Goal: Task Accomplishment & Management: Complete application form

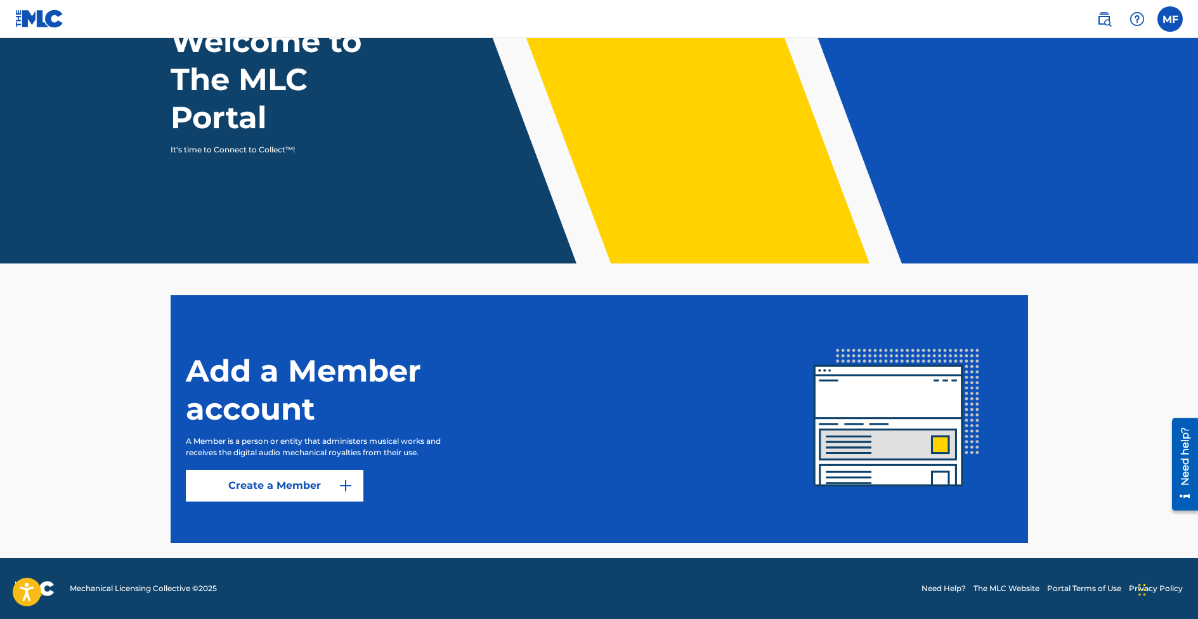
click at [262, 489] on link "Create a Member" at bounding box center [275, 485] width 178 height 32
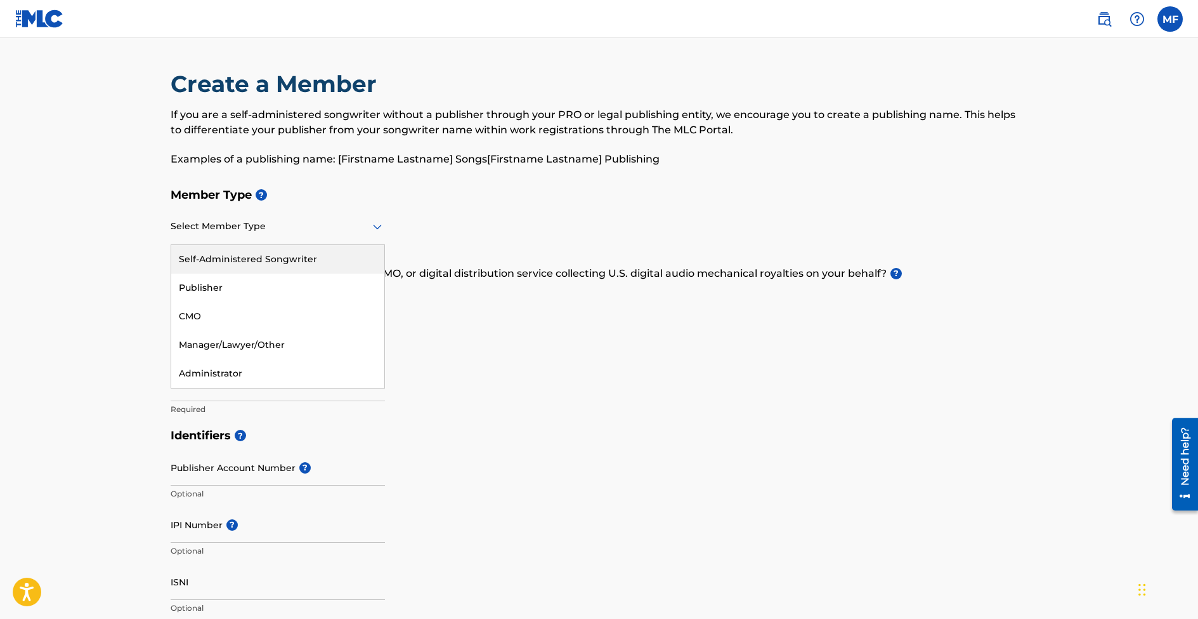
click at [223, 217] on div "Select Member Type" at bounding box center [278, 227] width 214 height 36
click at [224, 264] on div "Self-Administered Songwriter" at bounding box center [277, 259] width 213 height 29
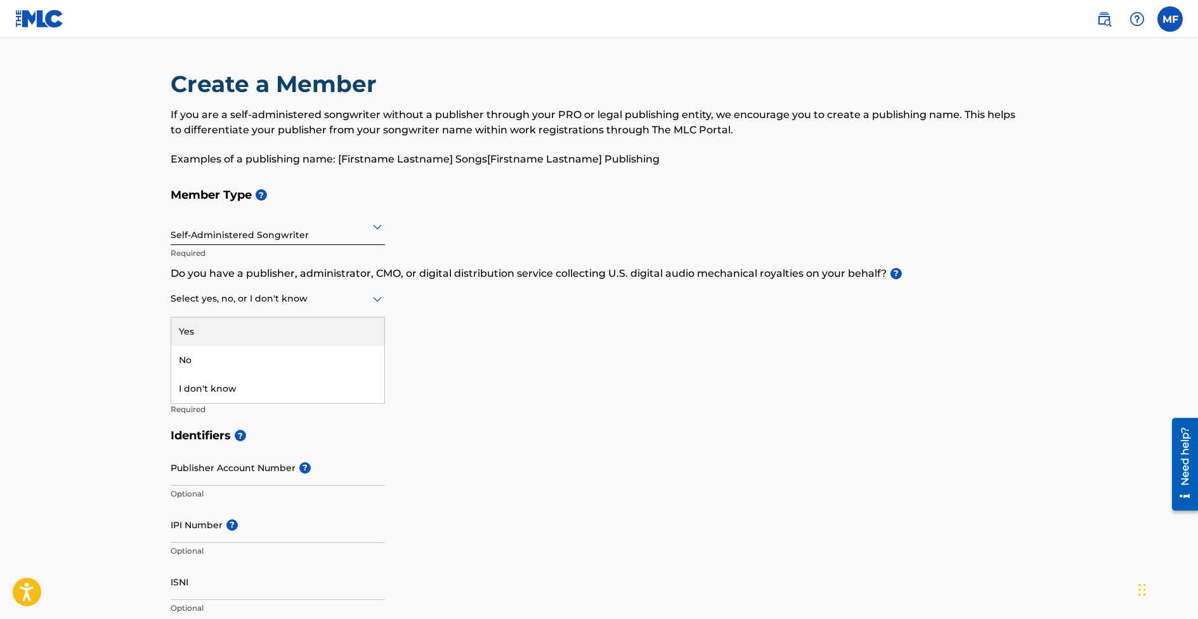
click at [277, 301] on div at bounding box center [278, 299] width 214 height 16
click at [180, 368] on div "No" at bounding box center [277, 360] width 213 height 29
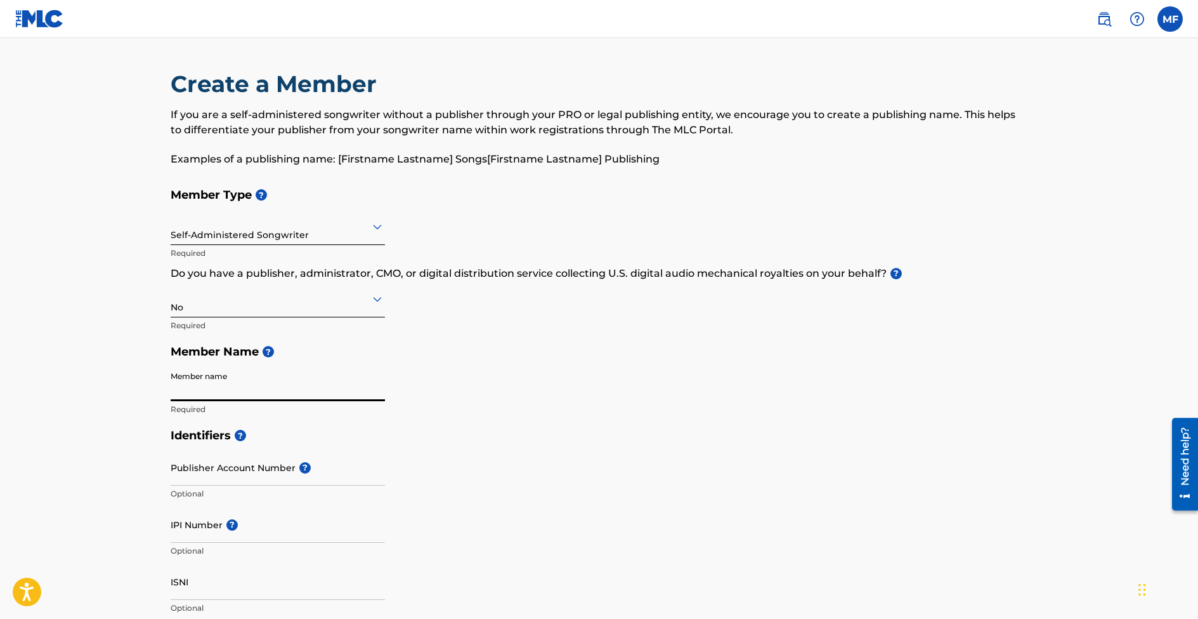
click at [212, 389] on input "Member name" at bounding box center [278, 383] width 214 height 36
type input "[PERSON_NAME] [DEMOGRAPHIC_DATA] [PERSON_NAME]"
type input "[STREET_ADDRESS][PERSON_NAME]"
type input "perris"
type input "[GEOGRAPHIC_DATA]"
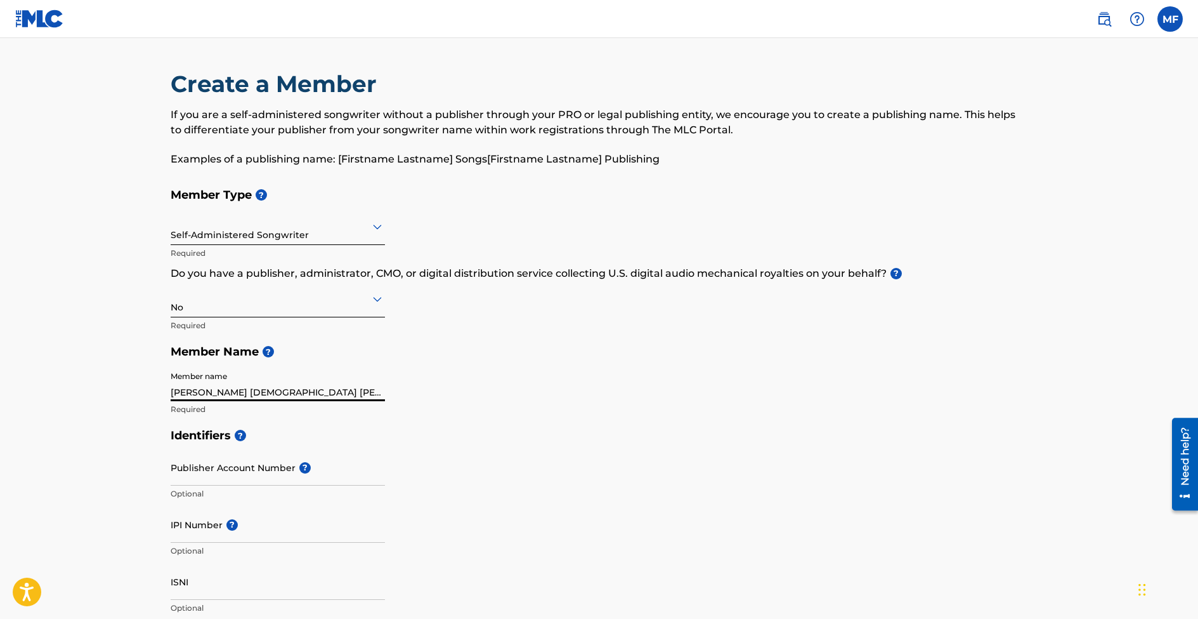
type input "92570"
type input "1"
type input "951"
type input "7306756"
type input "[EMAIL_ADDRESS][DOMAIN_NAME]"
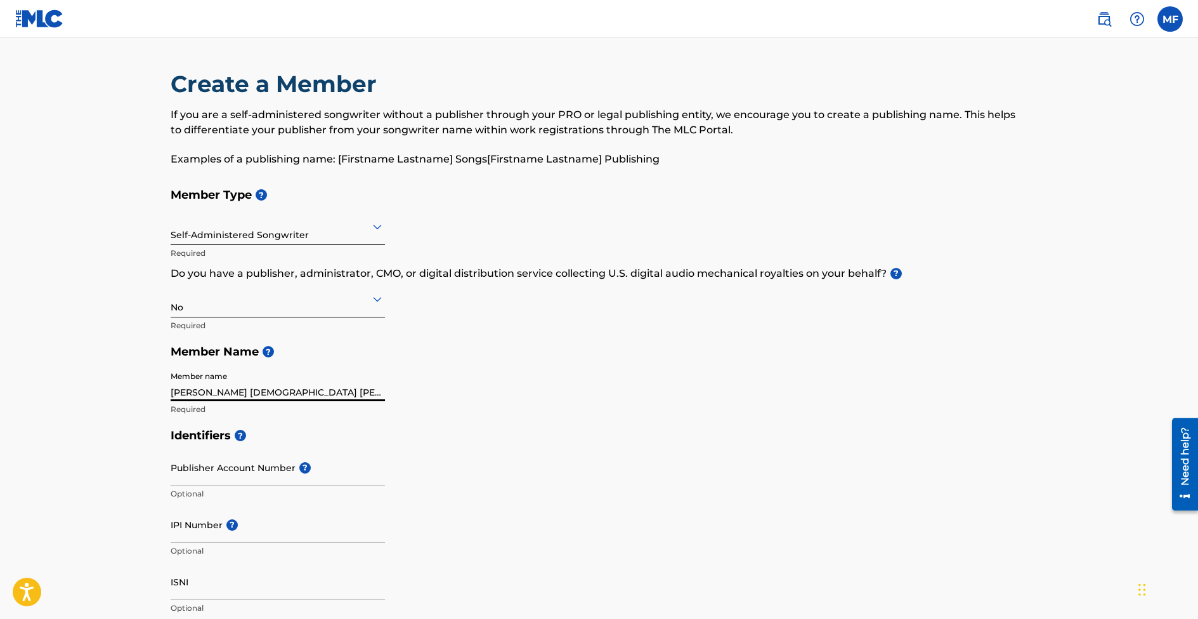
scroll to position [547, 0]
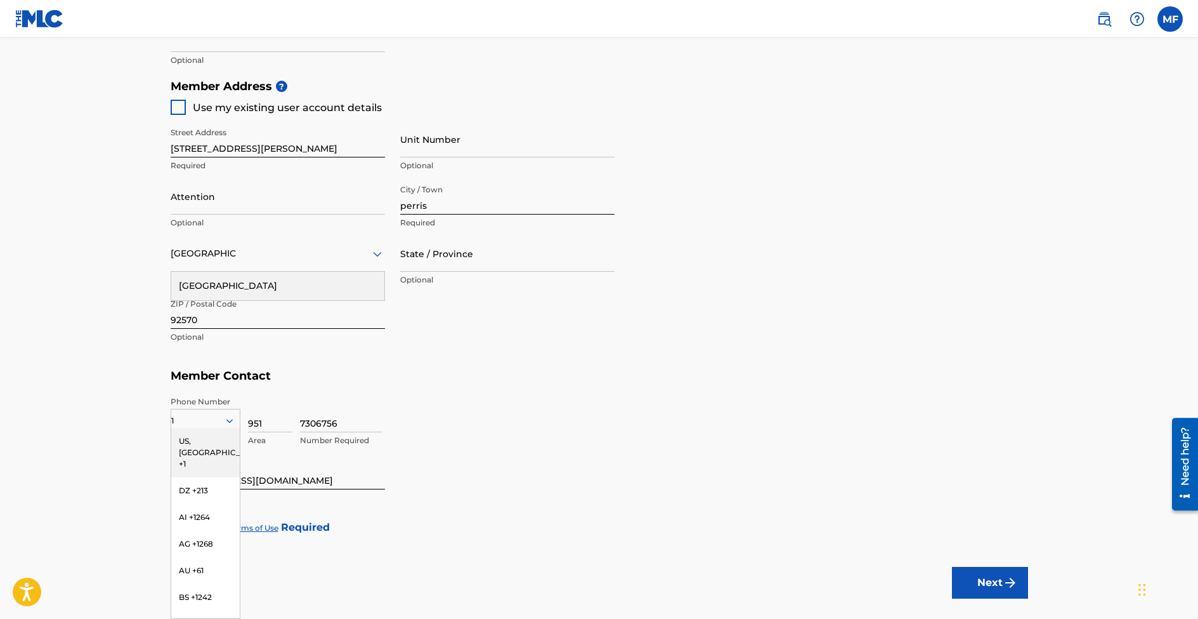
click at [199, 441] on div "US, [GEOGRAPHIC_DATA] +1" at bounding box center [205, 452] width 69 height 49
click at [182, 532] on div at bounding box center [178, 527] width 15 height 15
click at [431, 268] on input "State / Province" at bounding box center [507, 253] width 214 height 36
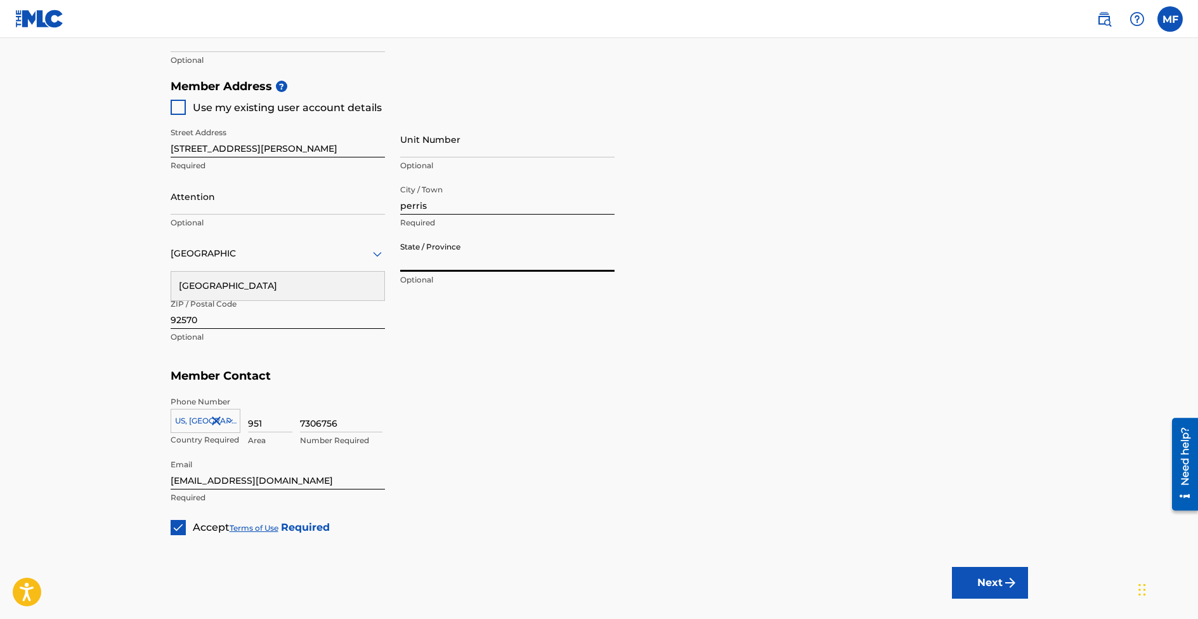
type input "[US_STATE]"
type input "1"
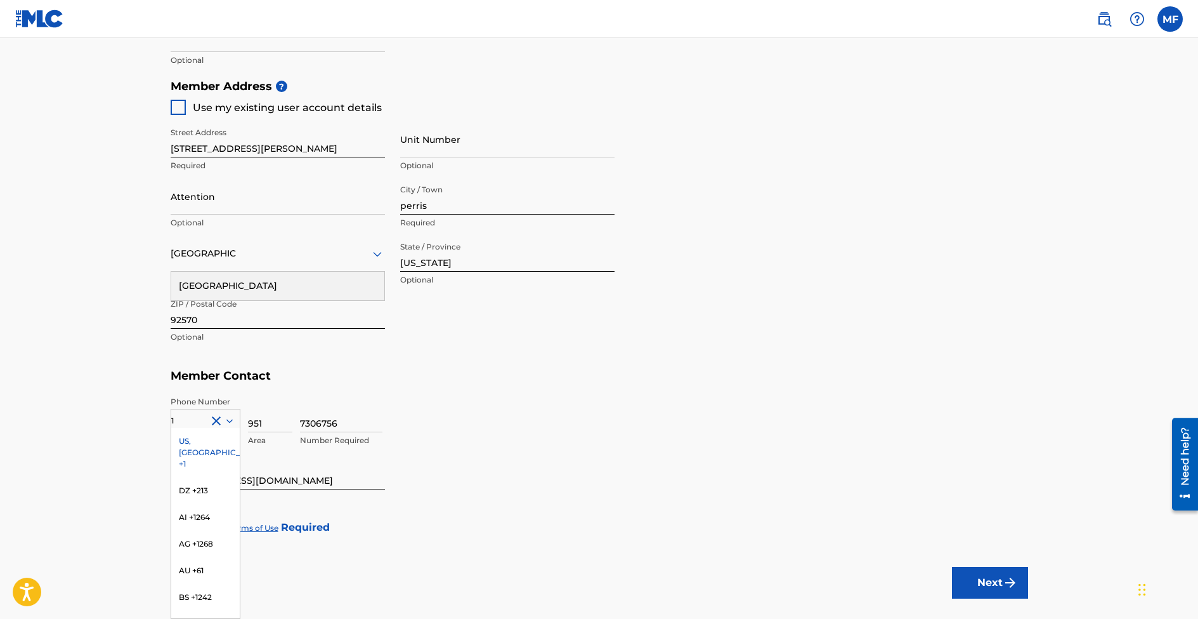
click at [502, 396] on div "7306756 Number Required" at bounding box center [664, 424] width 728 height 57
click at [196, 447] on div "US, [GEOGRAPHIC_DATA] +1" at bounding box center [205, 452] width 69 height 49
click at [967, 578] on button "Next" at bounding box center [990, 582] width 76 height 32
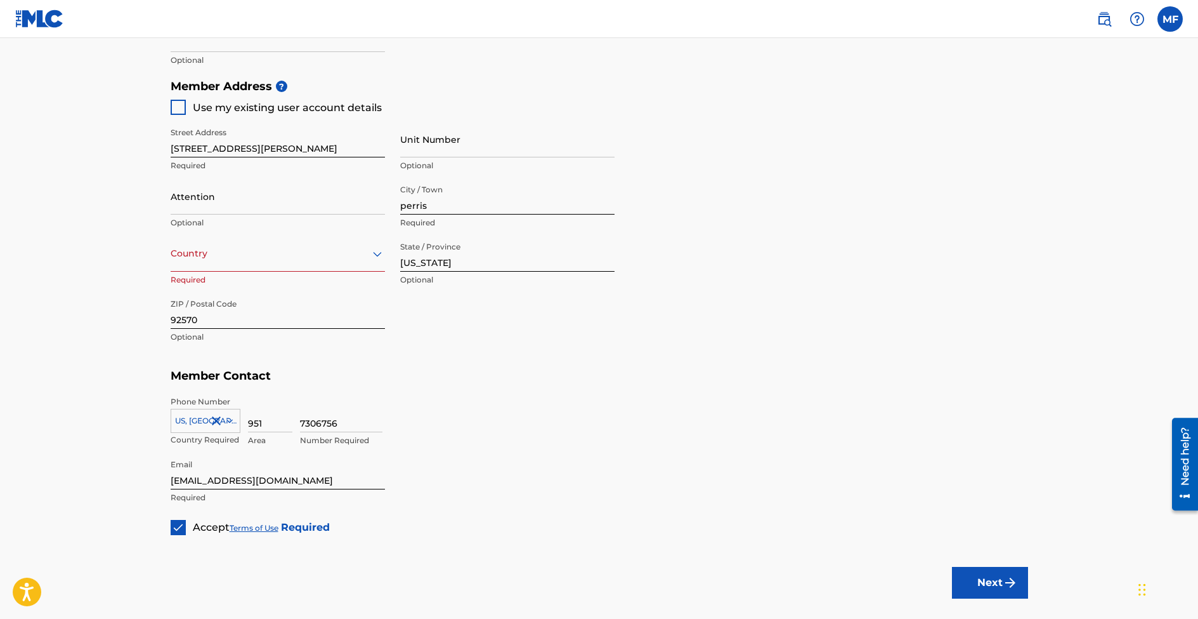
click at [1000, 594] on button "Next" at bounding box center [990, 582] width 76 height 32
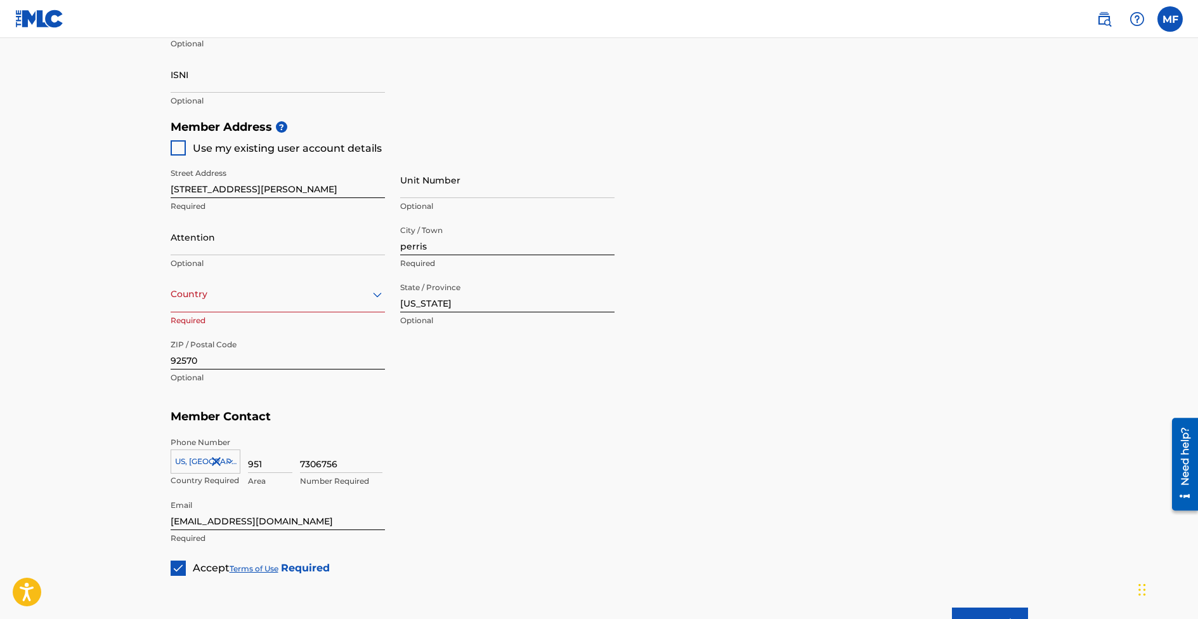
scroll to position [484, 0]
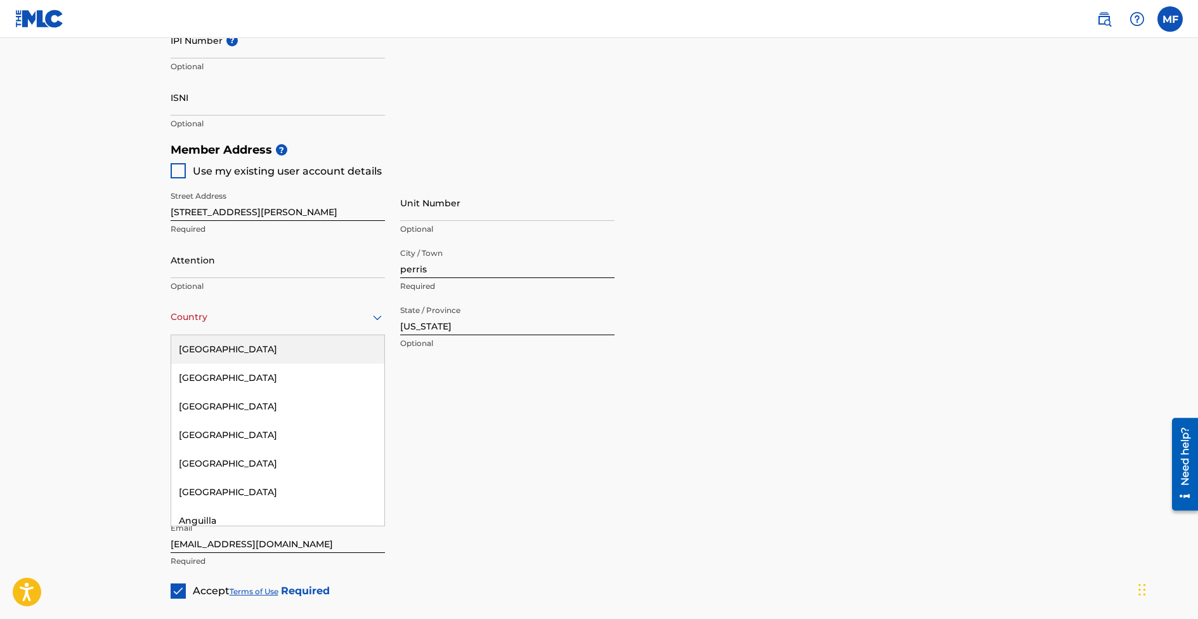
click at [311, 307] on div "Country" at bounding box center [278, 317] width 214 height 36
click at [259, 358] on div "[GEOGRAPHIC_DATA]" at bounding box center [277, 349] width 213 height 29
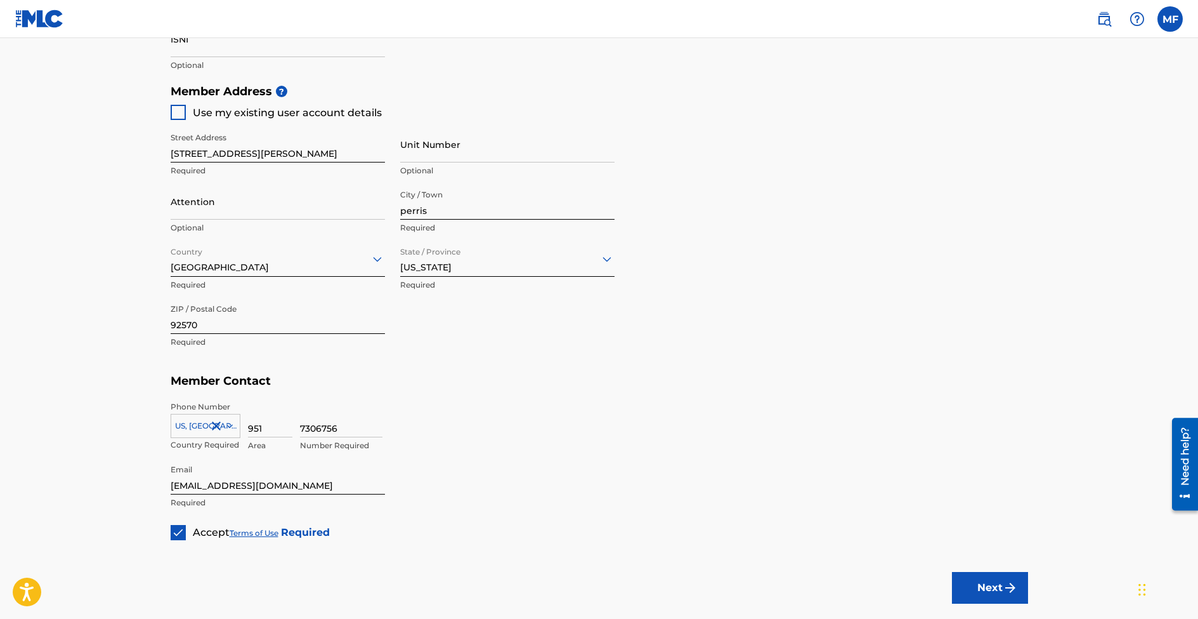
scroll to position [620, 0]
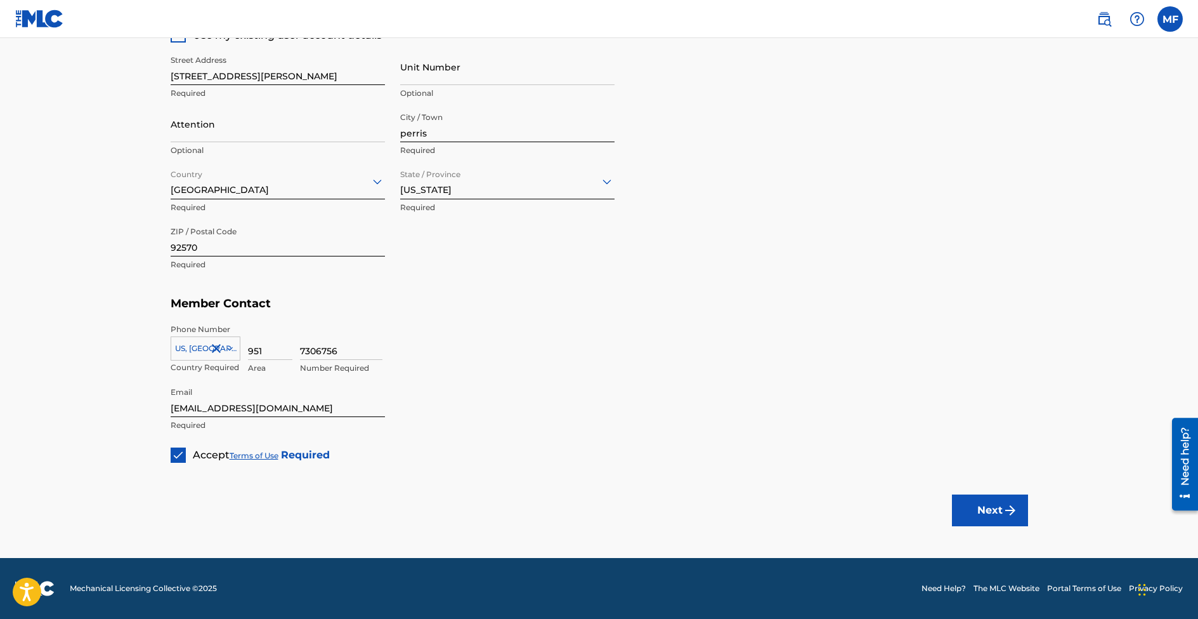
click at [1025, 514] on button "Next" at bounding box center [990, 510] width 76 height 32
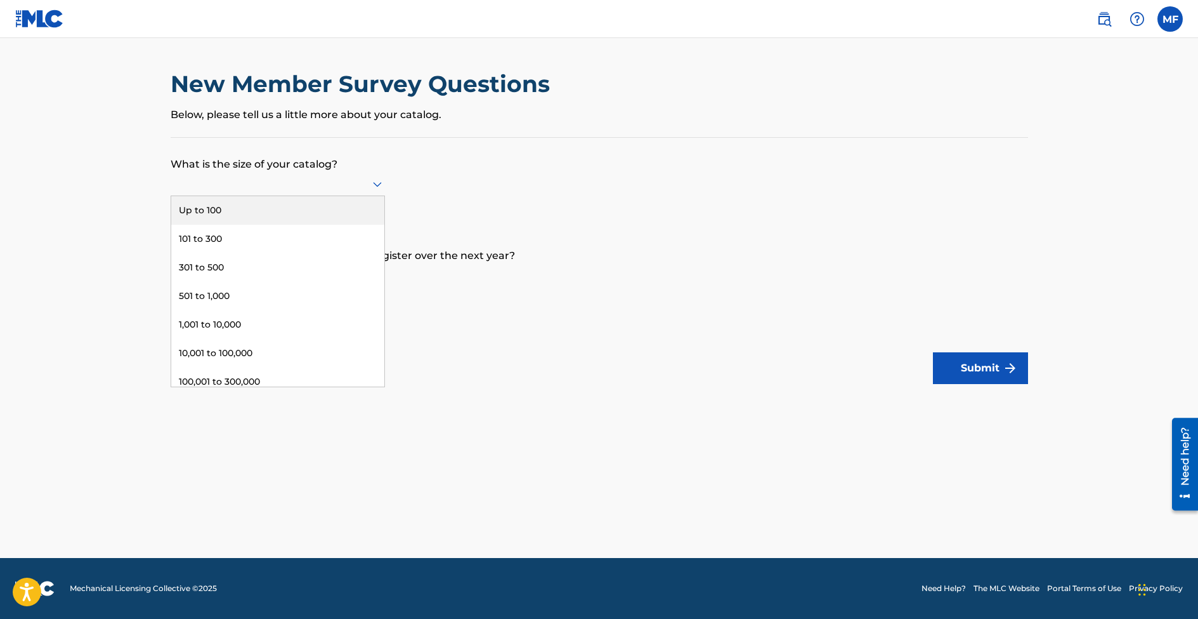
click at [307, 180] on div at bounding box center [278, 184] width 214 height 16
click at [219, 239] on div "101 to 300" at bounding box center [277, 239] width 213 height 29
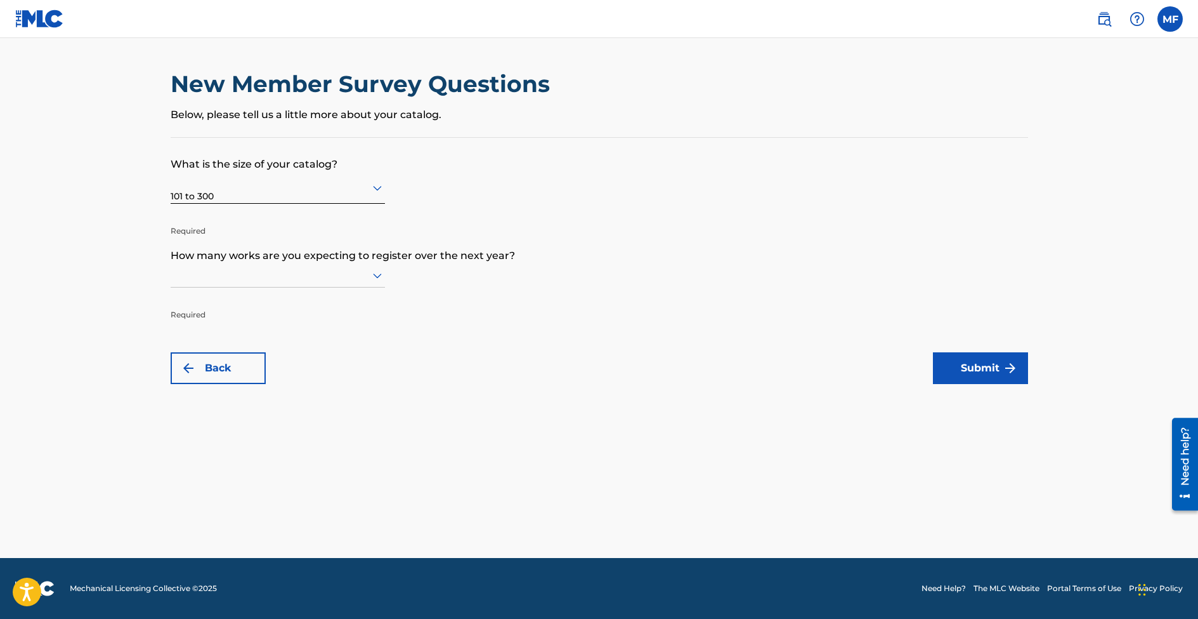
click at [314, 273] on div at bounding box center [278, 275] width 214 height 16
click at [218, 333] on div "101 to 300" at bounding box center [277, 330] width 213 height 29
click at [214, 280] on div at bounding box center [278, 279] width 214 height 16
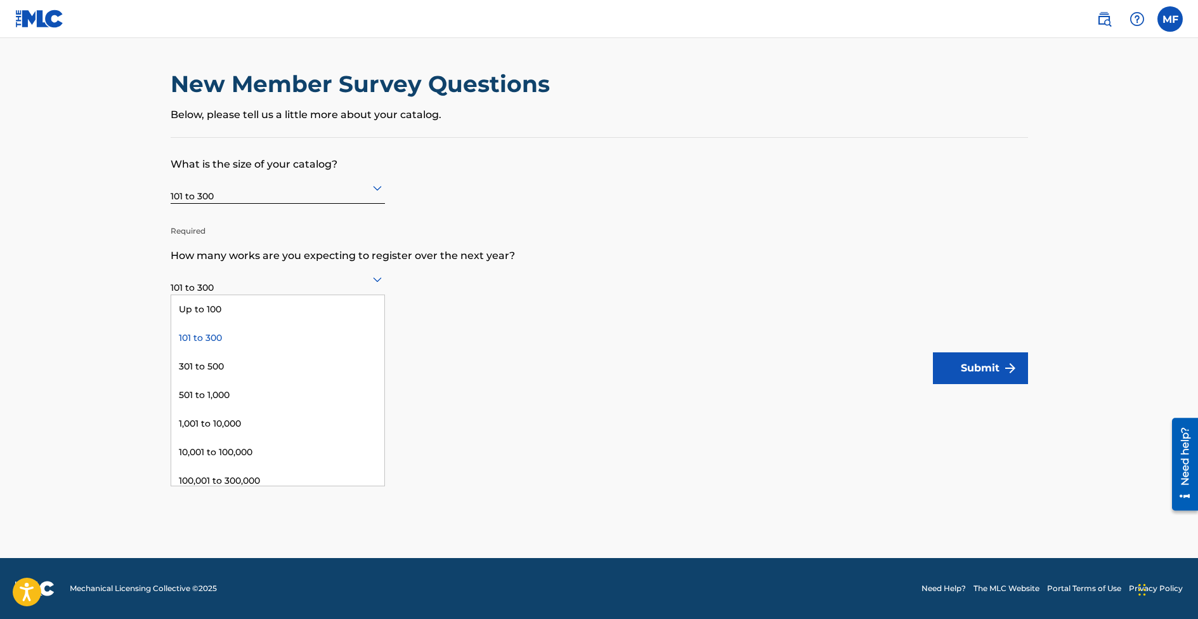
click at [214, 280] on div at bounding box center [278, 279] width 214 height 16
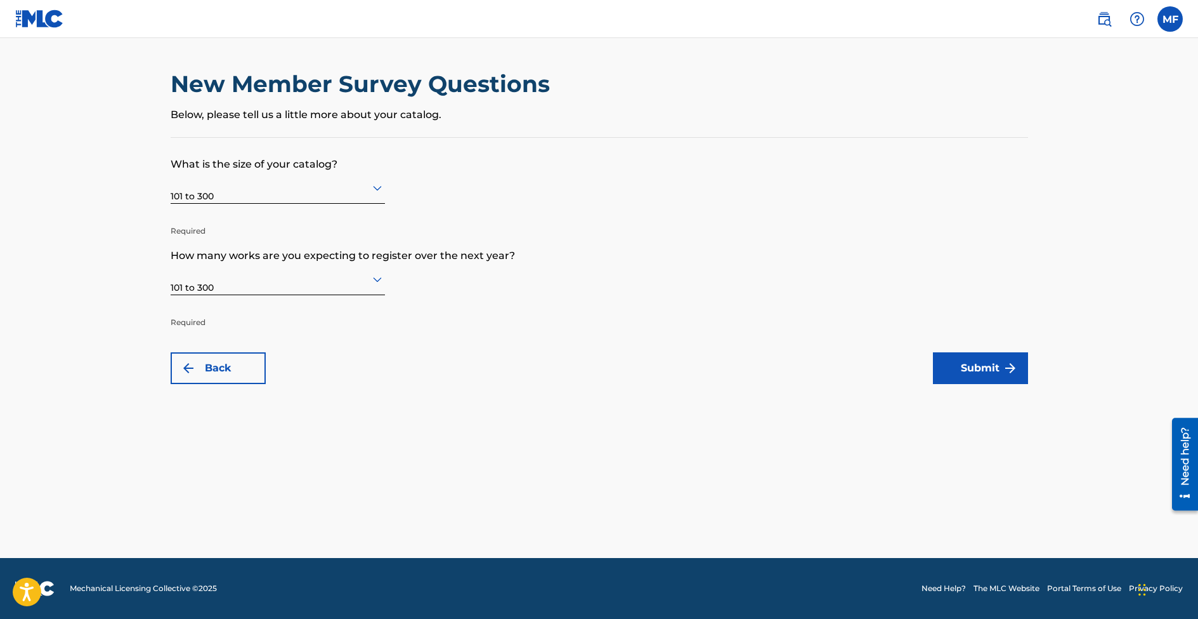
click at [205, 356] on button "Back" at bounding box center [218, 368] width 95 height 32
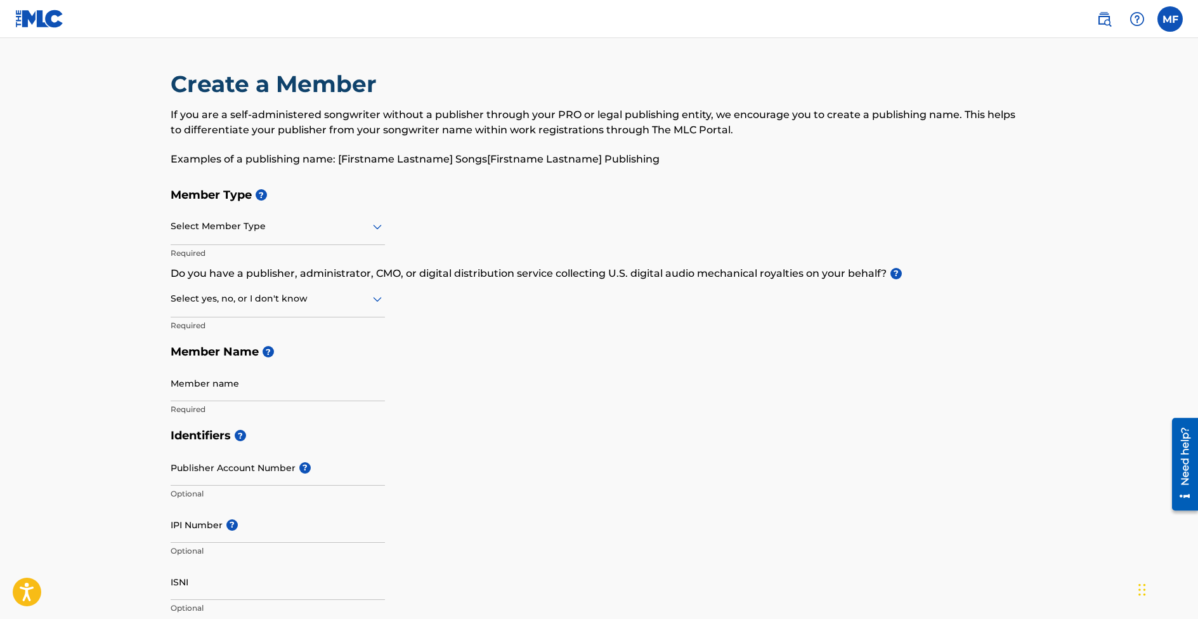
click at [258, 225] on div at bounding box center [278, 226] width 214 height 16
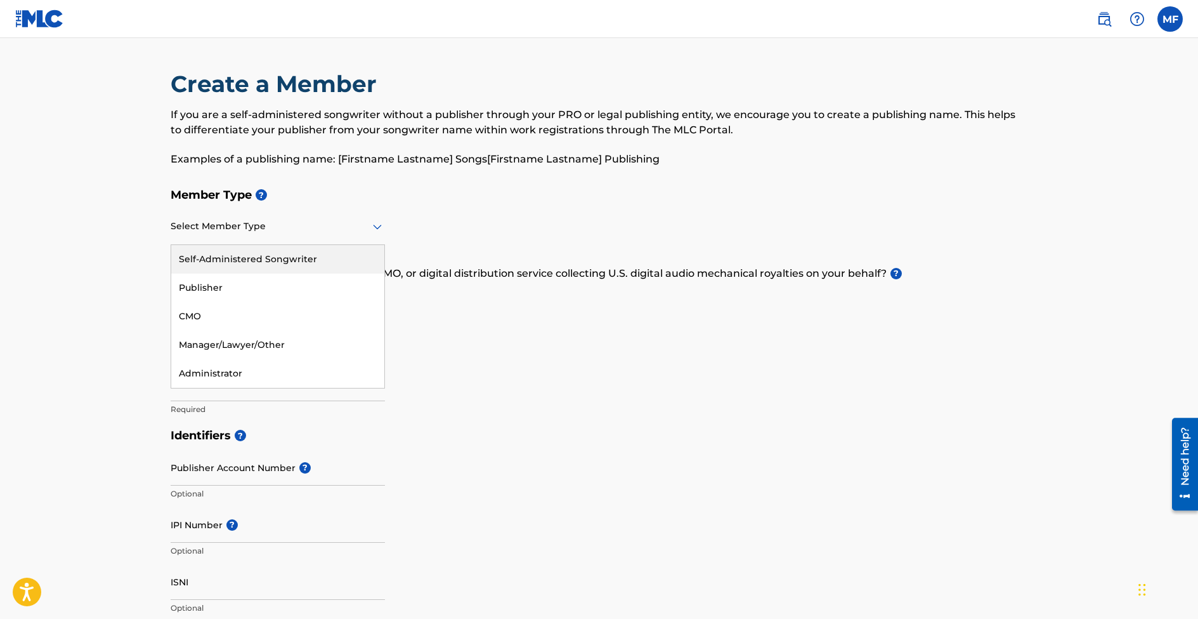
click at [118, 256] on main "Create a Member If you are a self-administered songwriter without a publisher t…" at bounding box center [599, 607] width 1198 height 1139
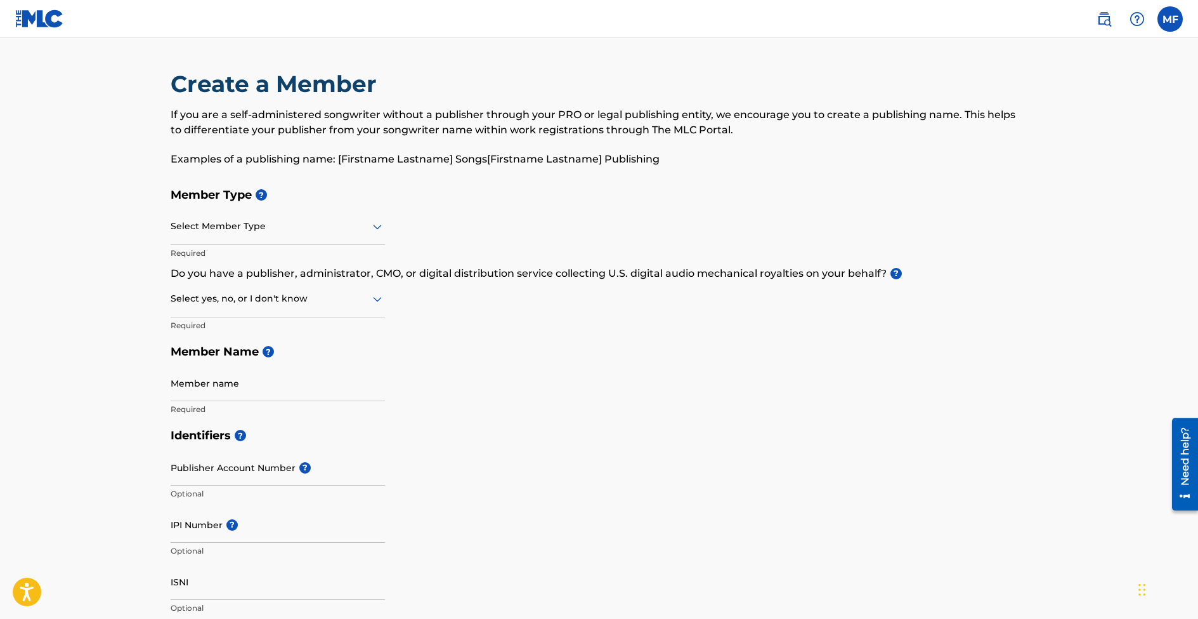
click at [244, 219] on div at bounding box center [278, 226] width 214 height 16
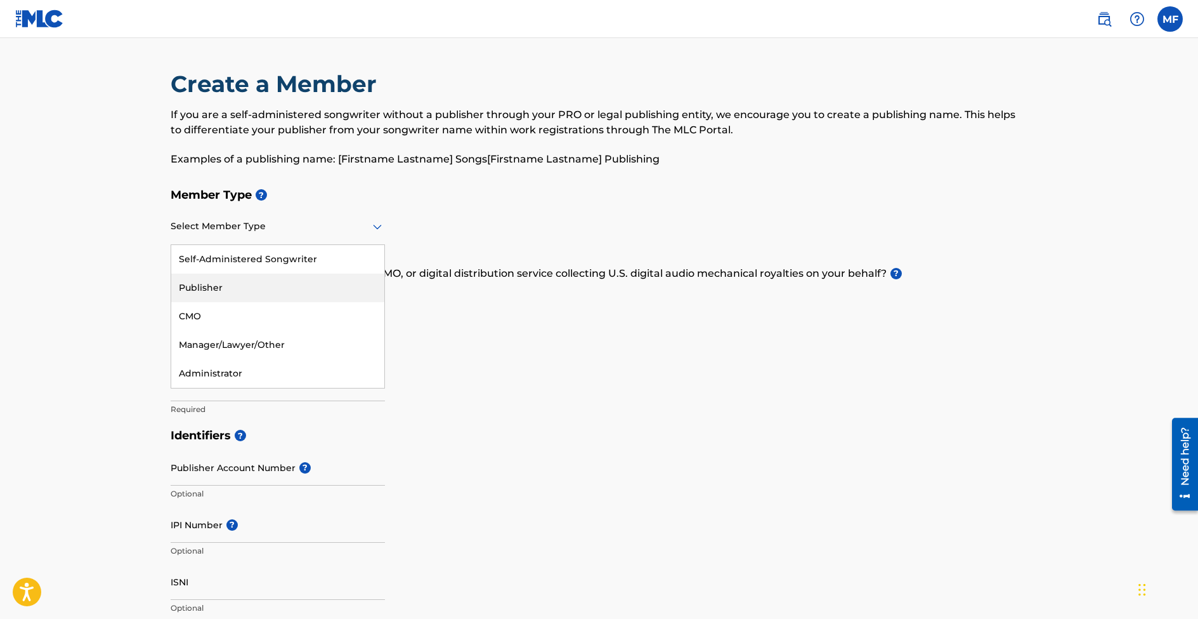
click at [228, 291] on div "Publisher" at bounding box center [277, 287] width 213 height 29
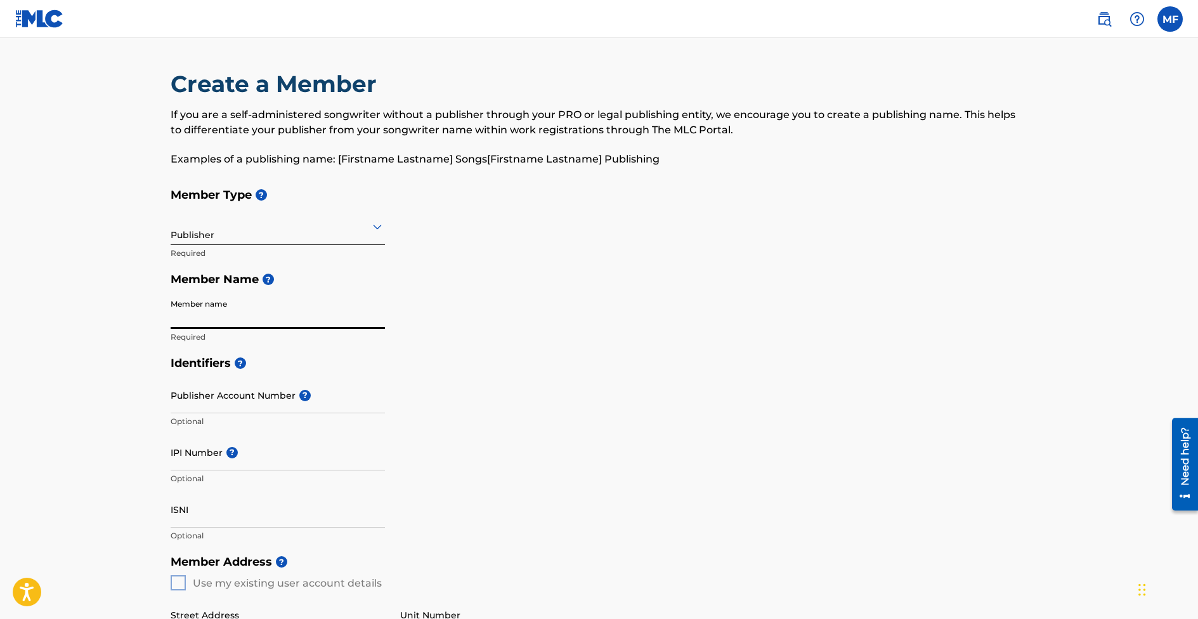
click at [233, 311] on input "Member name" at bounding box center [278, 310] width 214 height 36
click at [81, 324] on main "Create a Member If you are a self-administered songwriter without a publisher t…" at bounding box center [599, 571] width 1198 height 1067
click at [213, 318] on input "Member name" at bounding box center [278, 310] width 214 height 36
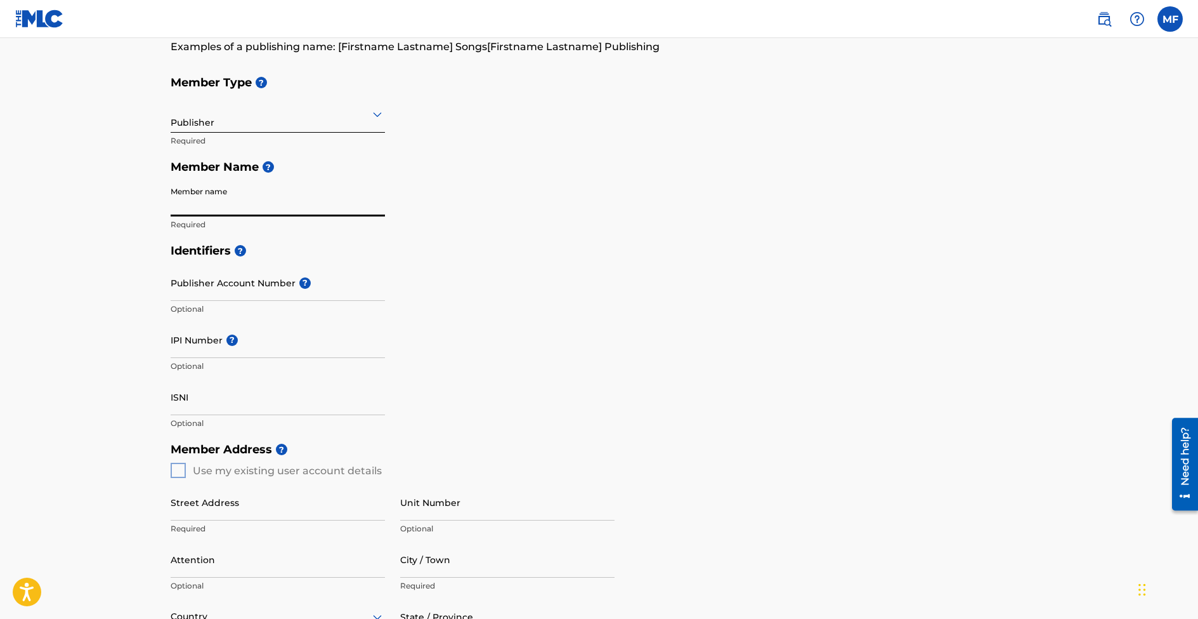
scroll to position [127, 0]
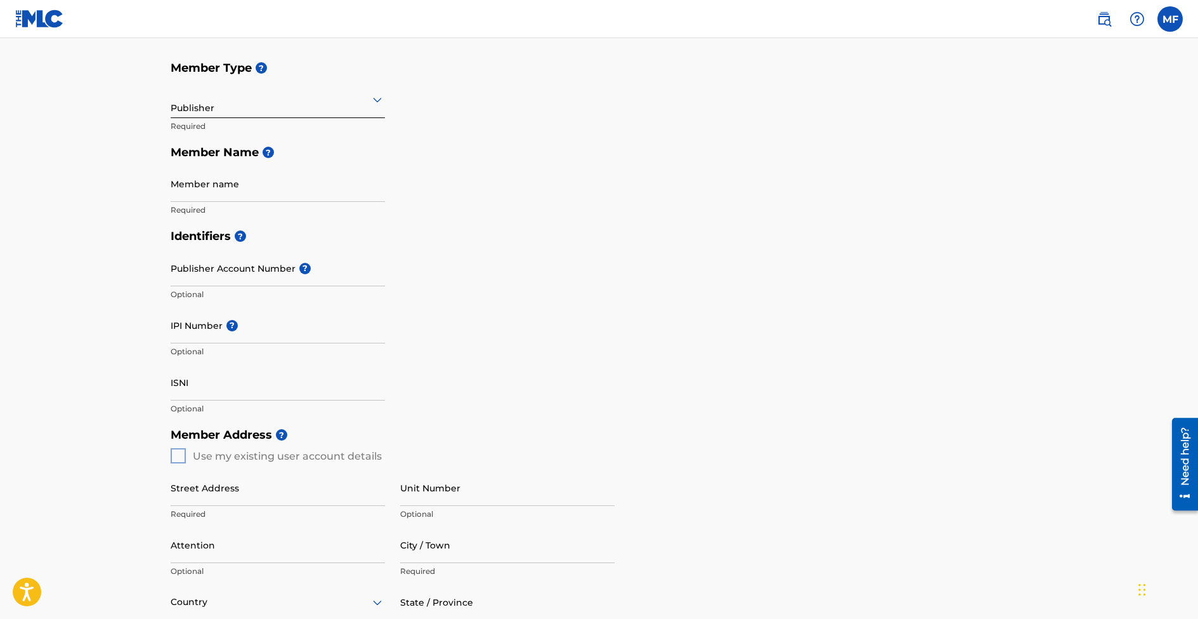
click at [268, 145] on h5 "Member Name ?" at bounding box center [600, 152] width 858 height 27
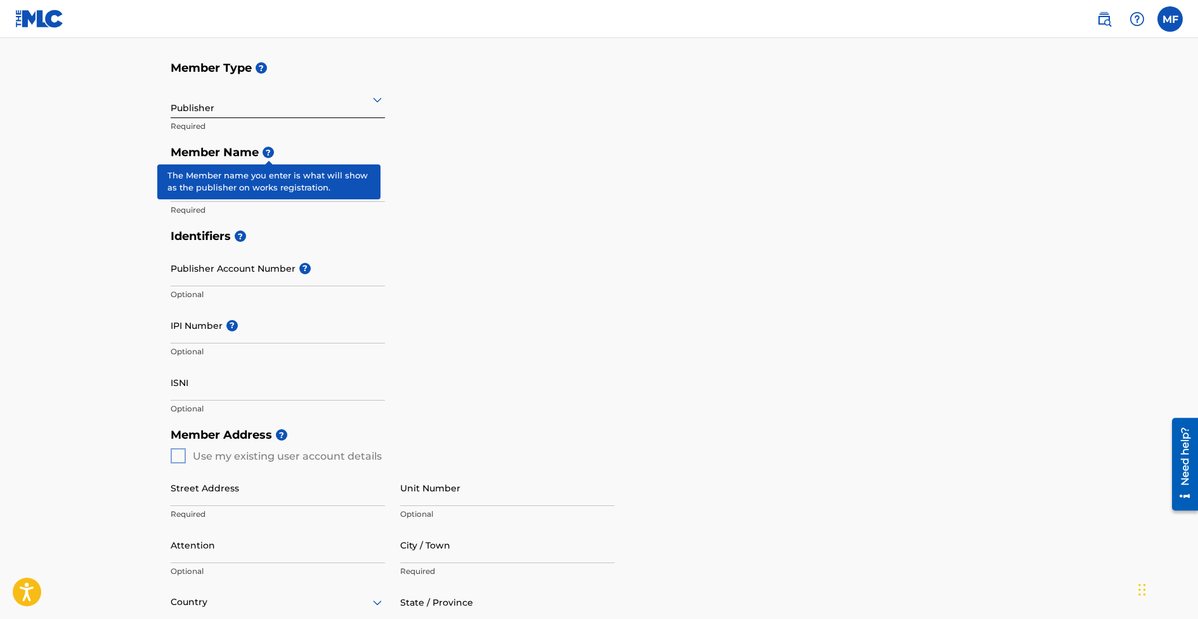
click at [271, 152] on span "?" at bounding box center [268, 152] width 11 height 11
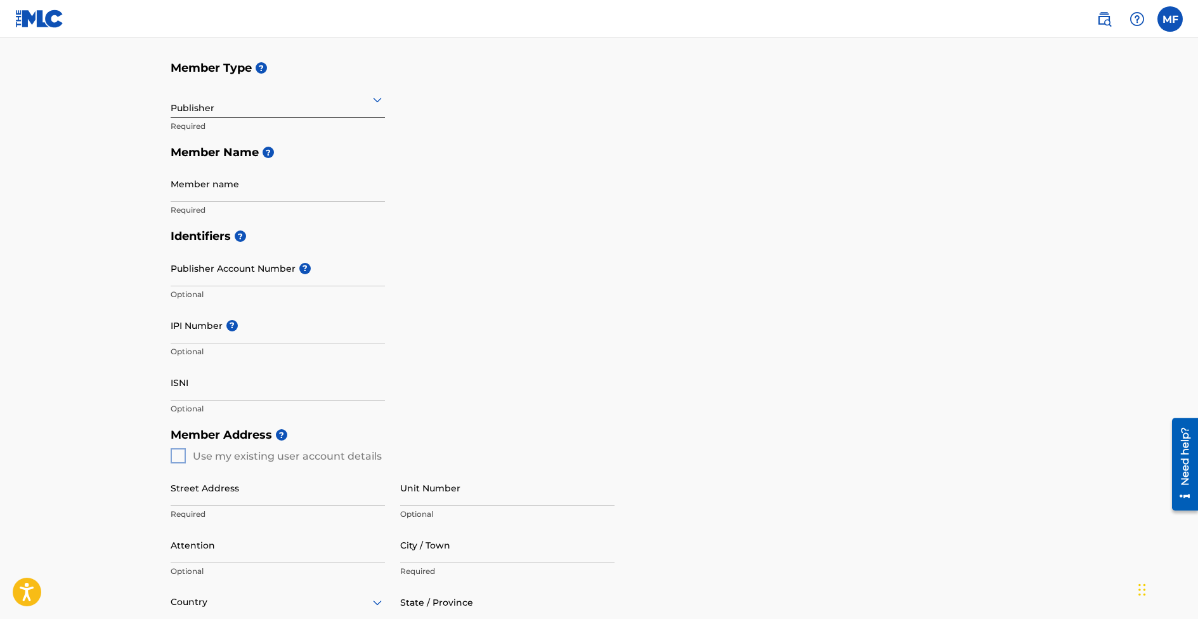
click at [443, 174] on div "Member Type ? Publisher Required Member Name ? Member name Required" at bounding box center [600, 139] width 858 height 168
click at [270, 158] on h5 "Member Name ?" at bounding box center [600, 152] width 858 height 27
click at [266, 190] on input "Member name" at bounding box center [278, 184] width 214 height 36
type input "n"
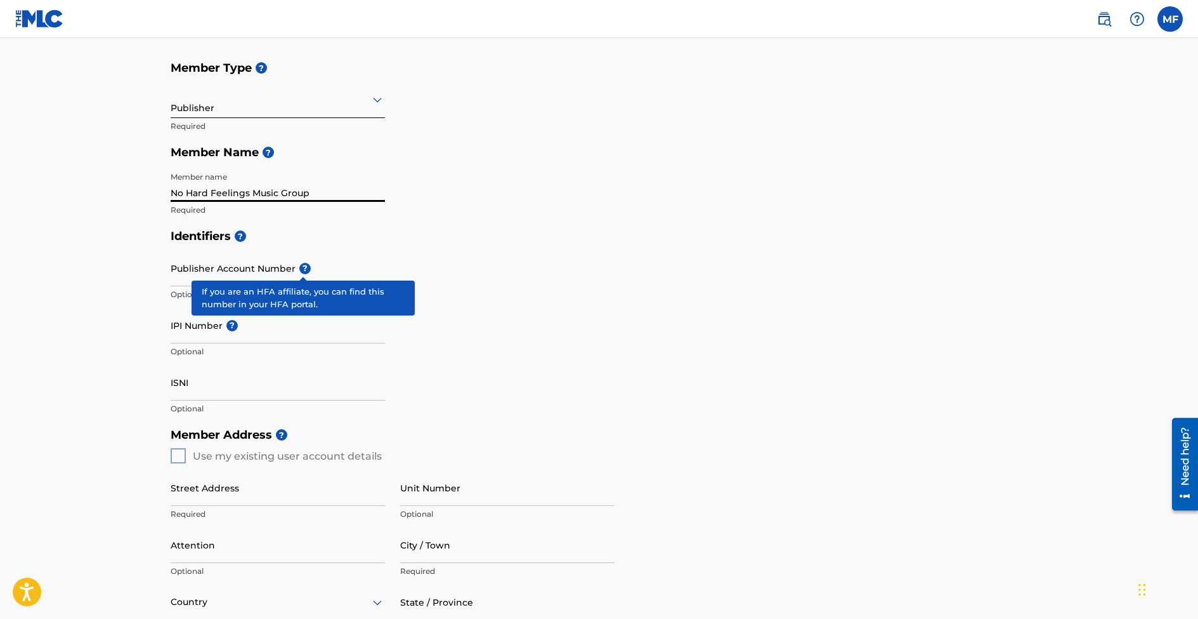
type input "No Hard Feelings Music Group"
click at [299, 269] on span "?" at bounding box center [304, 268] width 11 height 11
click at [299, 269] on input "Publisher Account Number ?" at bounding box center [278, 268] width 214 height 36
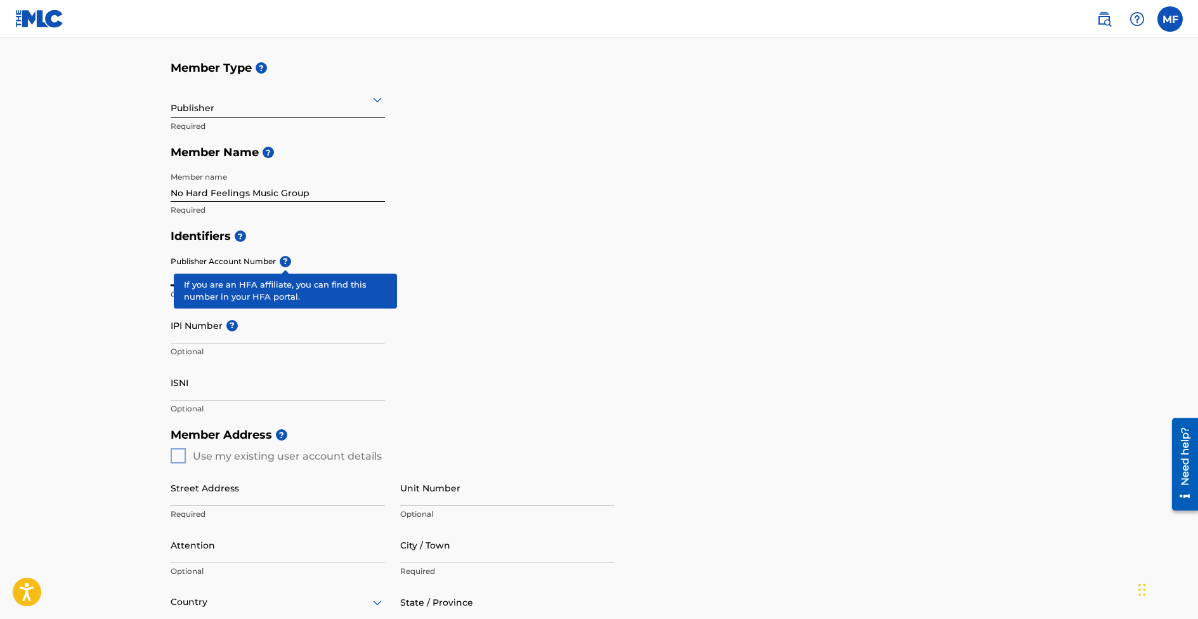
click at [287, 262] on div "Publisher Account Number ? Optional" at bounding box center [278, 278] width 214 height 57
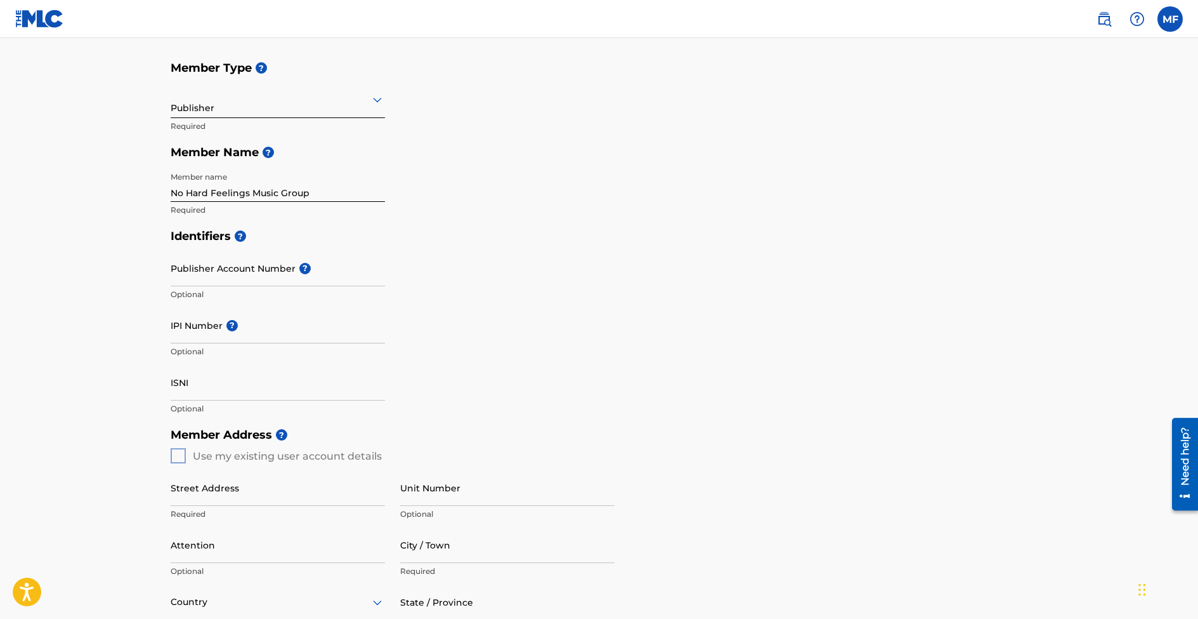
click at [287, 262] on div "Publisher Account Number ? Optional" at bounding box center [278, 278] width 214 height 57
click at [420, 260] on div "Identifiers ? Publisher Account Number ? Optional IPI Number ? Optional ISNI Op…" at bounding box center [600, 322] width 858 height 199
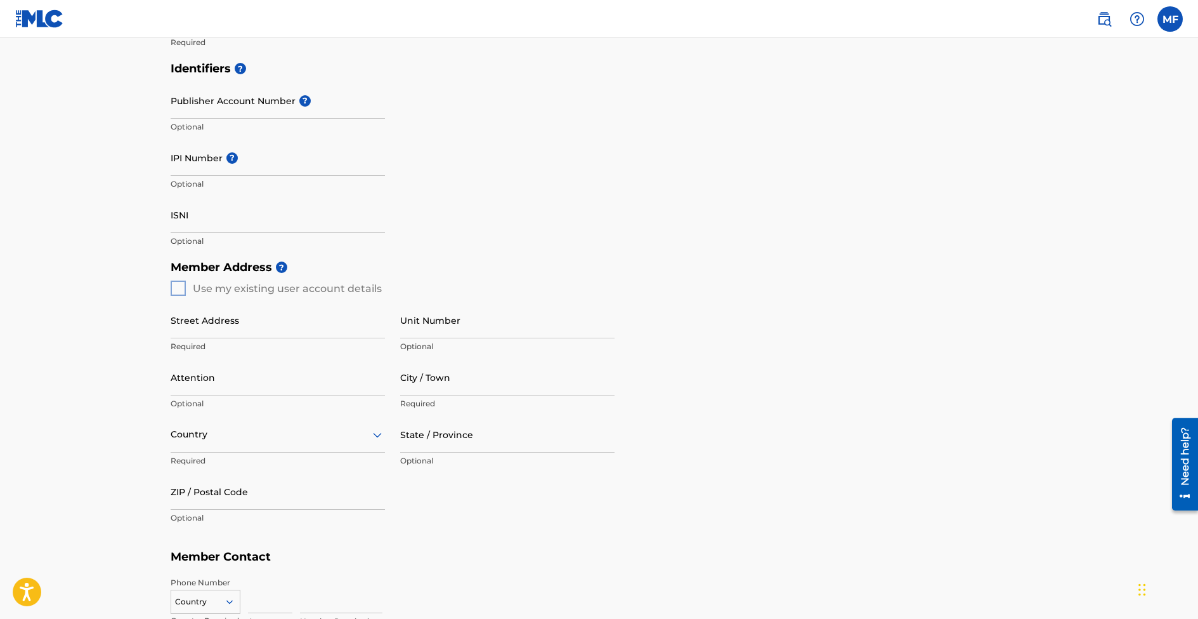
scroll to position [317, 0]
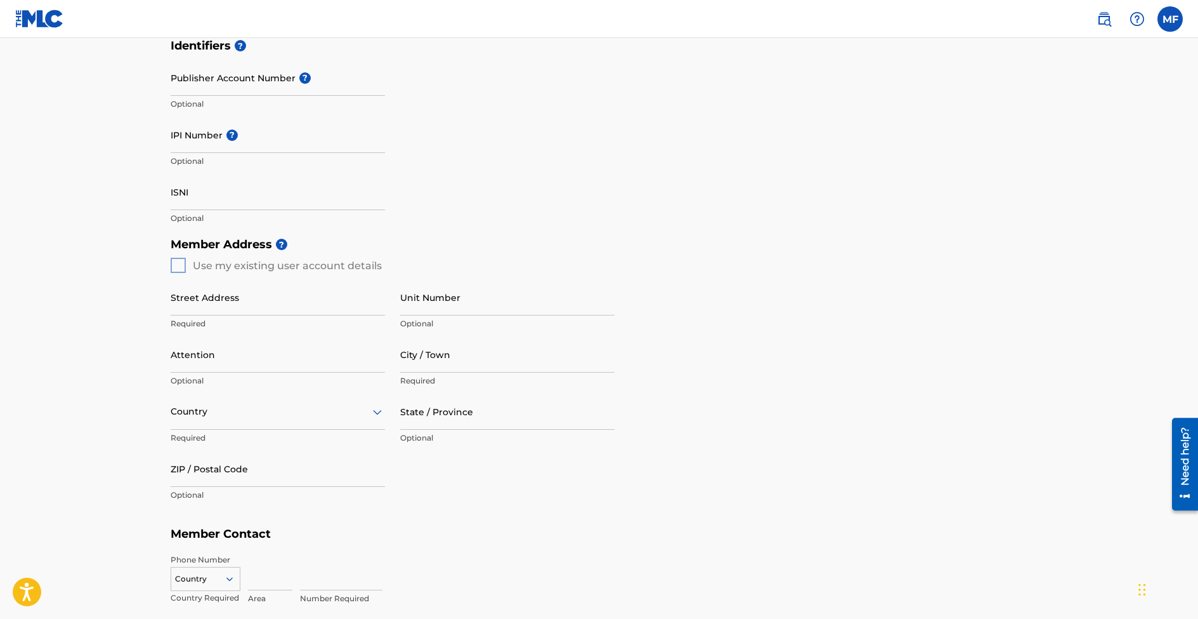
click at [204, 317] on div "Street Address Required" at bounding box center [278, 307] width 214 height 57
click at [204, 305] on input "Street Address" at bounding box center [278, 297] width 214 height 36
type input "[STREET_ADDRESS][PERSON_NAME]"
type input "perris"
type input "[GEOGRAPHIC_DATA]"
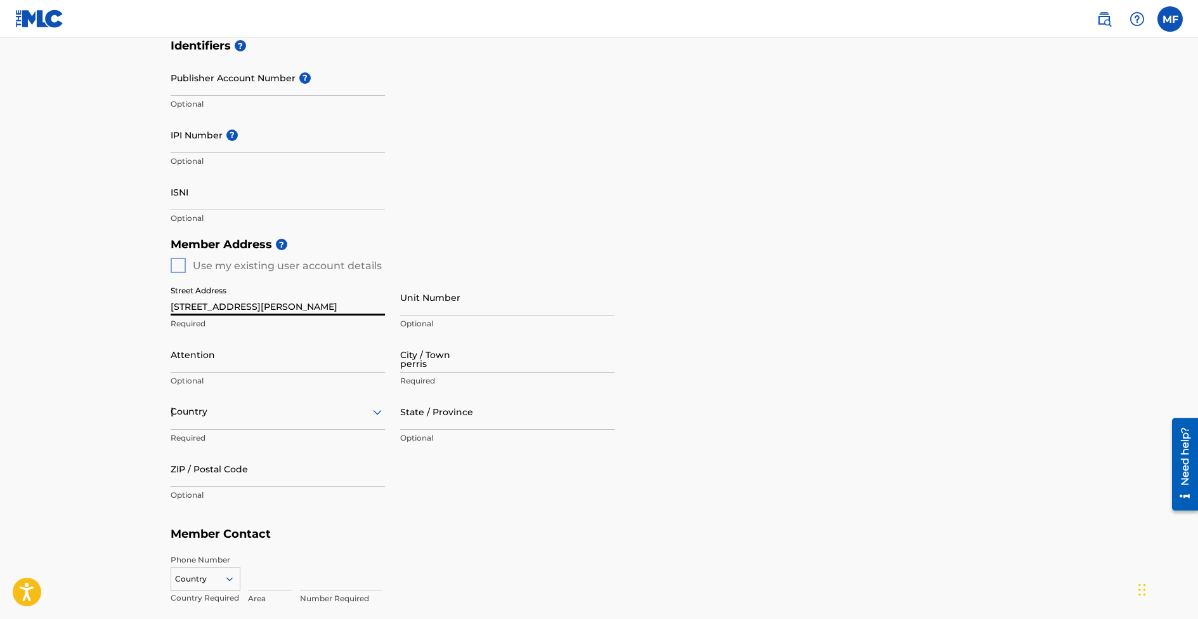
type input "[US_STATE]"
type input "92570"
type input "[GEOGRAPHIC_DATA]"
type input "[EMAIL_ADDRESS][DOMAIN_NAME]"
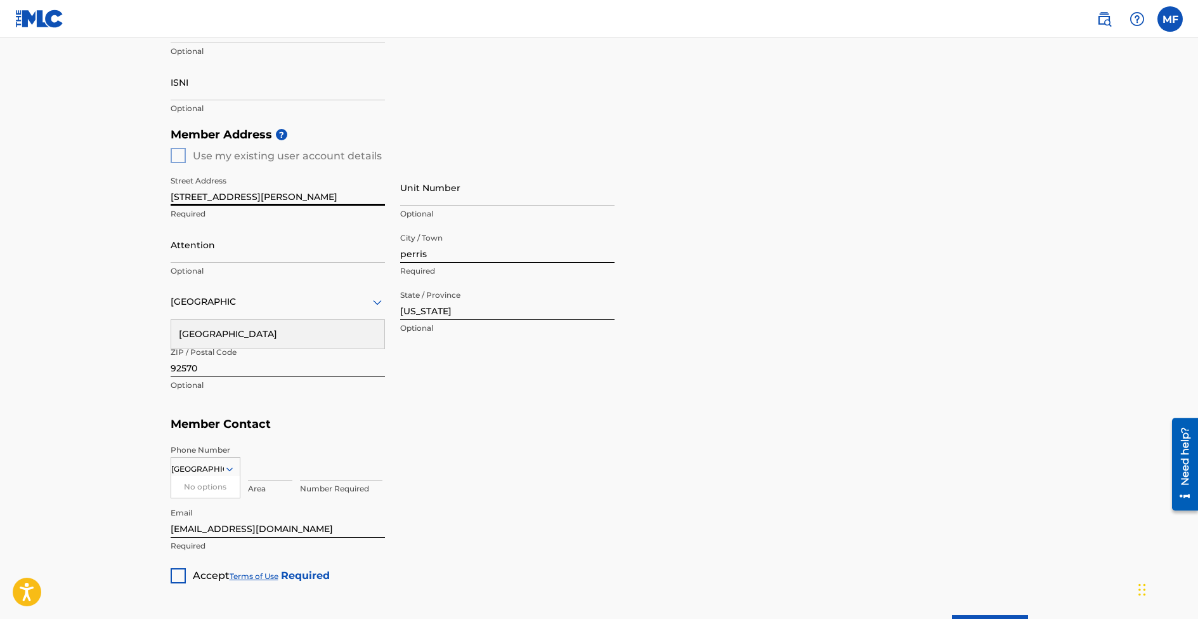
scroll to position [444, 0]
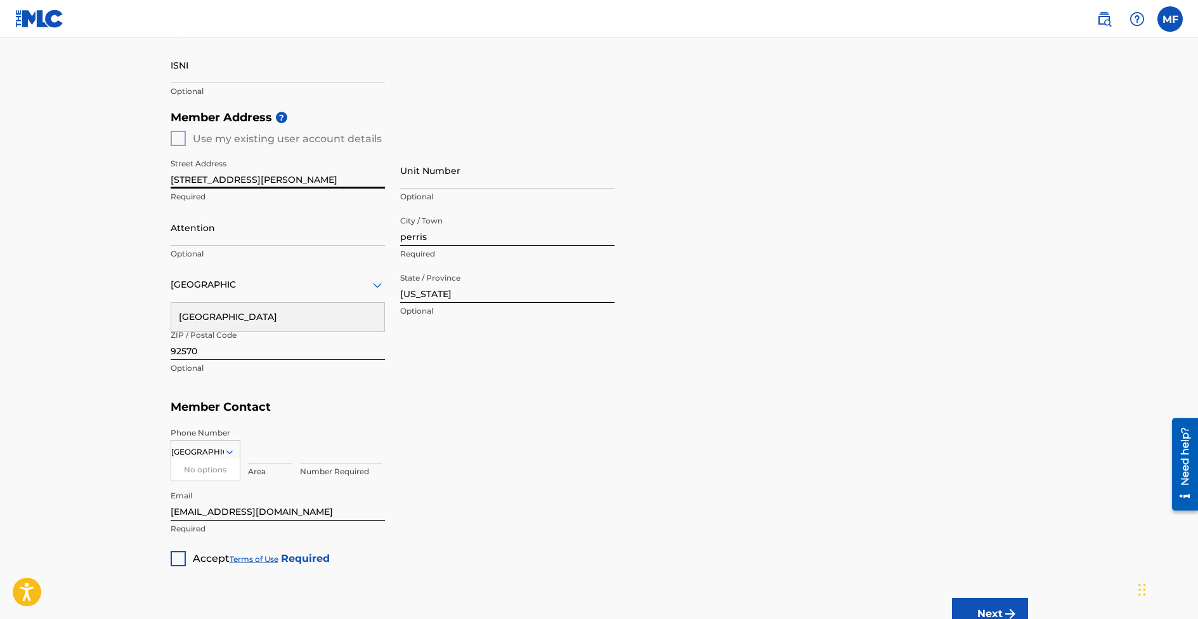
click at [258, 450] on input at bounding box center [270, 445] width 44 height 36
type input "951"
type input "7306756"
click at [174, 561] on div at bounding box center [178, 558] width 15 height 15
click at [959, 613] on button "Next" at bounding box center [990, 614] width 76 height 32
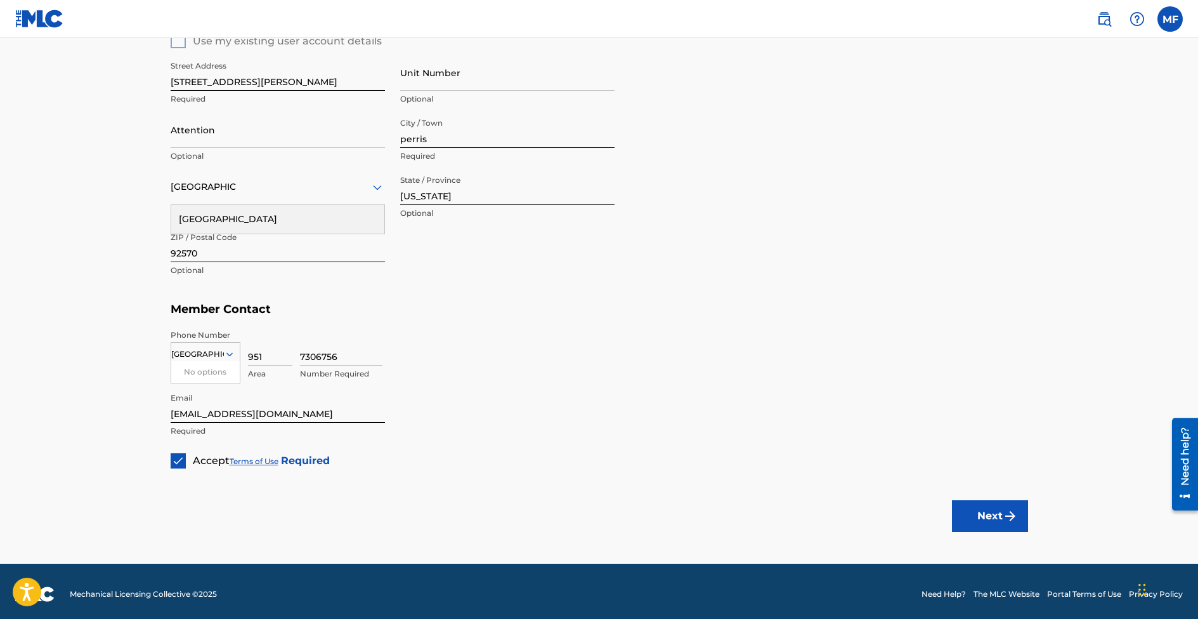
scroll to position [547, 0]
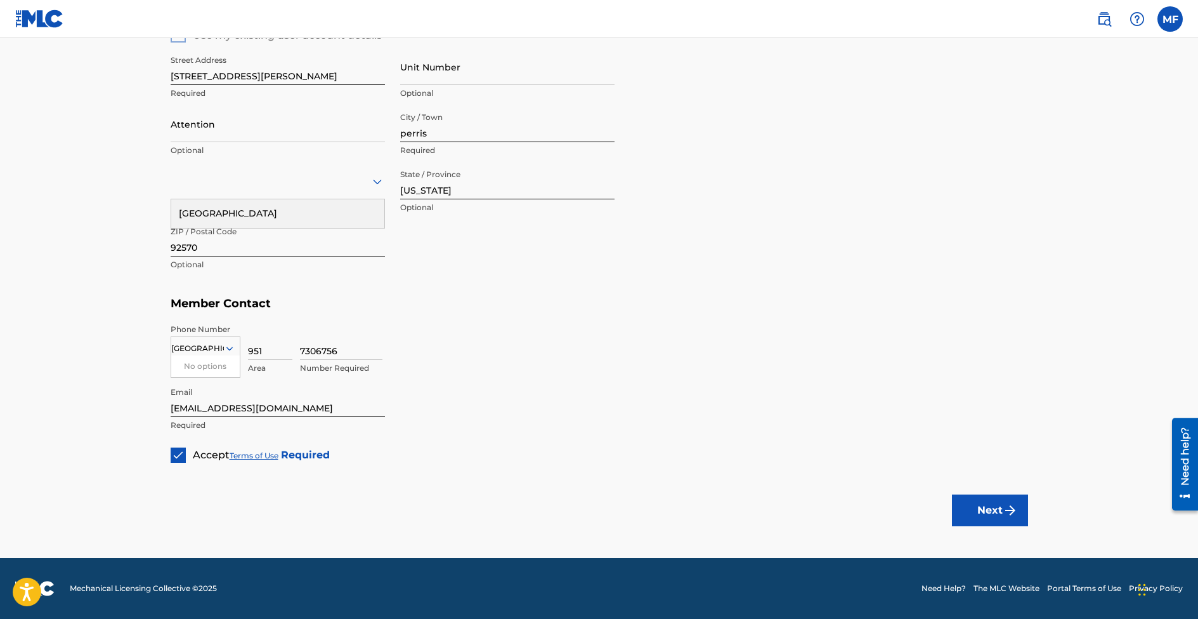
click at [982, 520] on button "Next" at bounding box center [990, 510] width 76 height 32
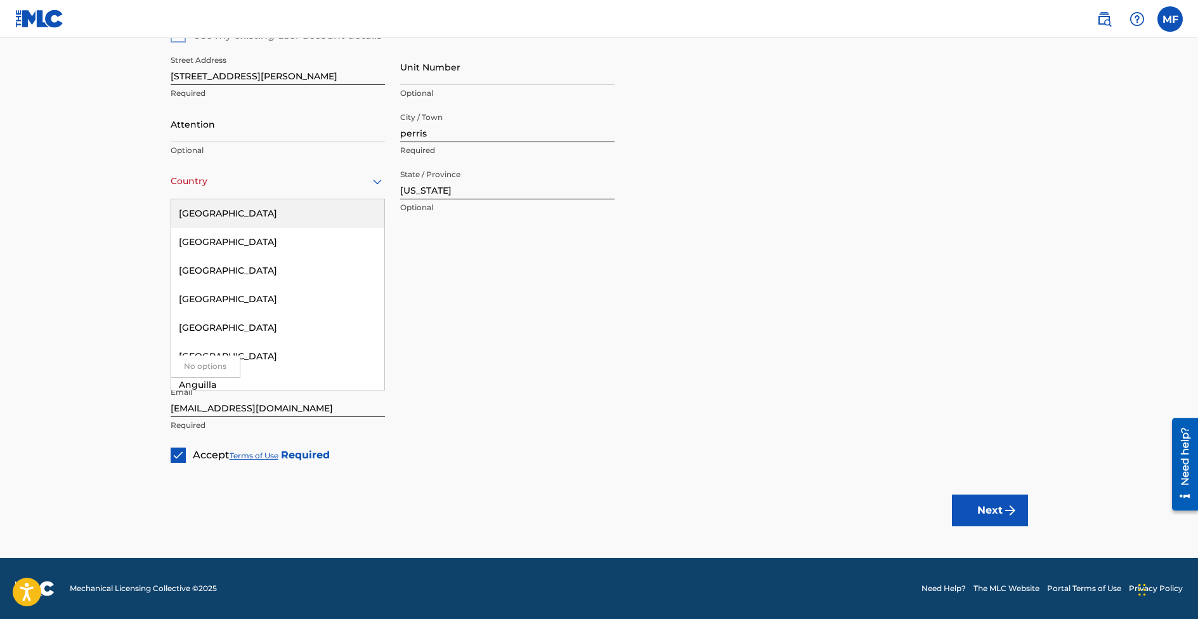
click at [350, 194] on div "Country" at bounding box center [278, 181] width 214 height 36
click at [247, 222] on div "[GEOGRAPHIC_DATA]" at bounding box center [277, 213] width 213 height 29
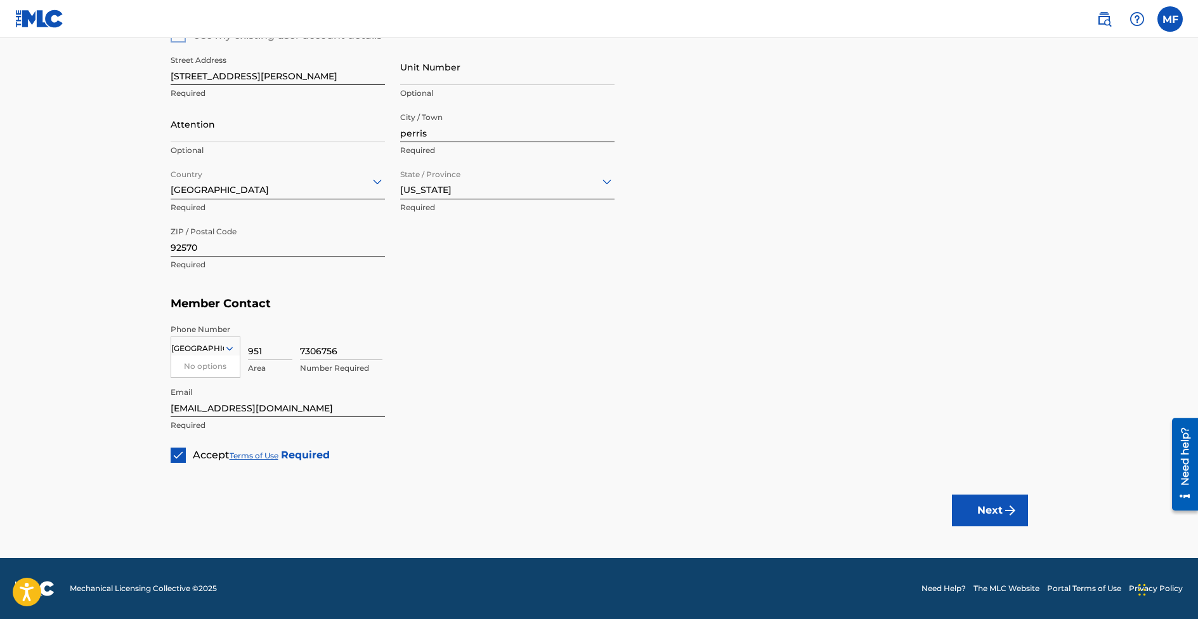
click at [996, 517] on button "Next" at bounding box center [990, 510] width 76 height 32
click at [216, 339] on div "Country" at bounding box center [206, 348] width 70 height 24
click at [199, 365] on div "US, [GEOGRAPHIC_DATA] +1" at bounding box center [205, 379] width 69 height 49
click at [995, 504] on button "Next" at bounding box center [990, 510] width 76 height 32
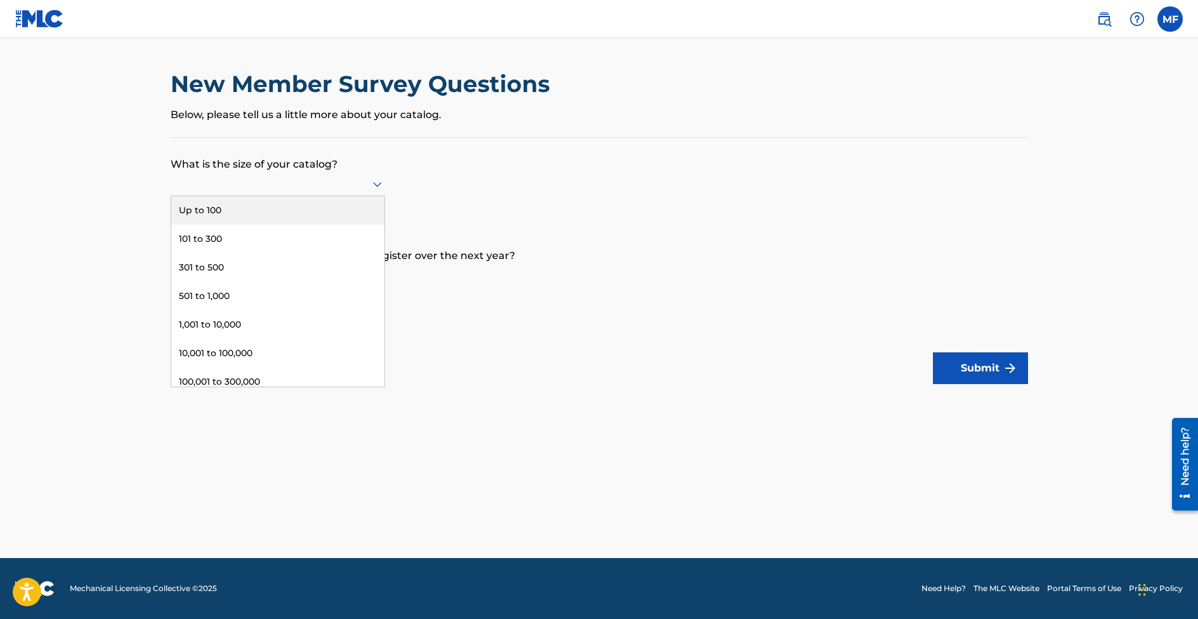
click at [352, 183] on div at bounding box center [278, 184] width 214 height 16
click at [256, 234] on div "101 to 300" at bounding box center [277, 239] width 213 height 29
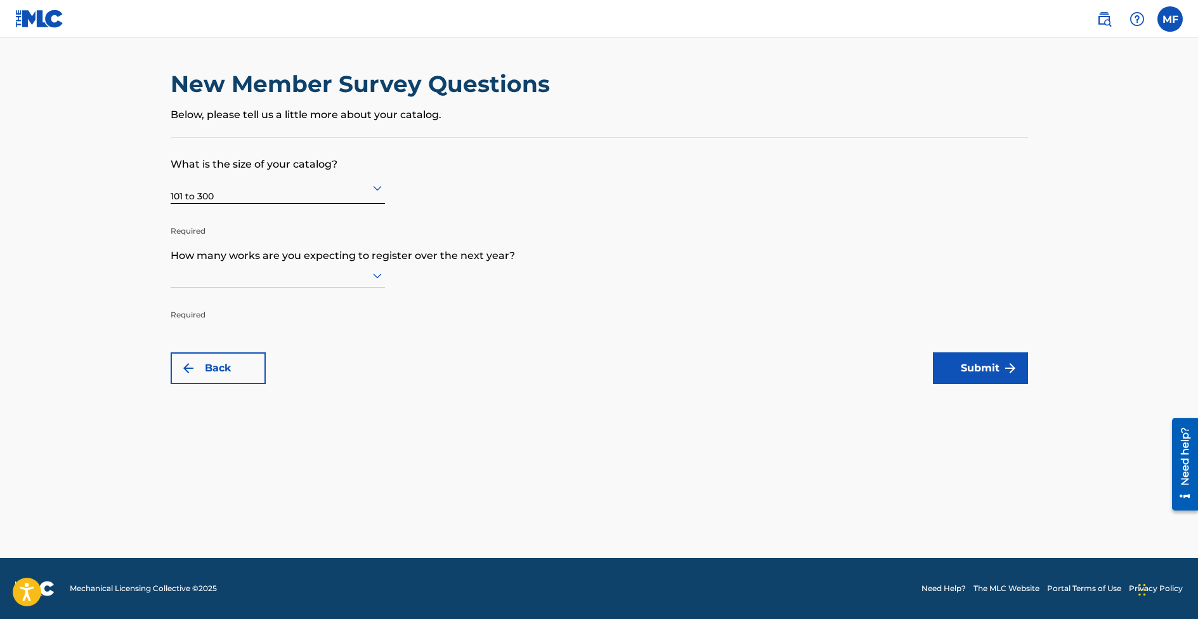
click at [226, 273] on div at bounding box center [278, 275] width 214 height 16
click at [221, 327] on div "101 to 300" at bounding box center [277, 330] width 213 height 29
click at [1031, 367] on div "New Member Survey Questions Below, please tell us a little more about your cata…" at bounding box center [599, 227] width 888 height 314
click at [1018, 367] on img "submit" at bounding box center [1010, 367] width 15 height 15
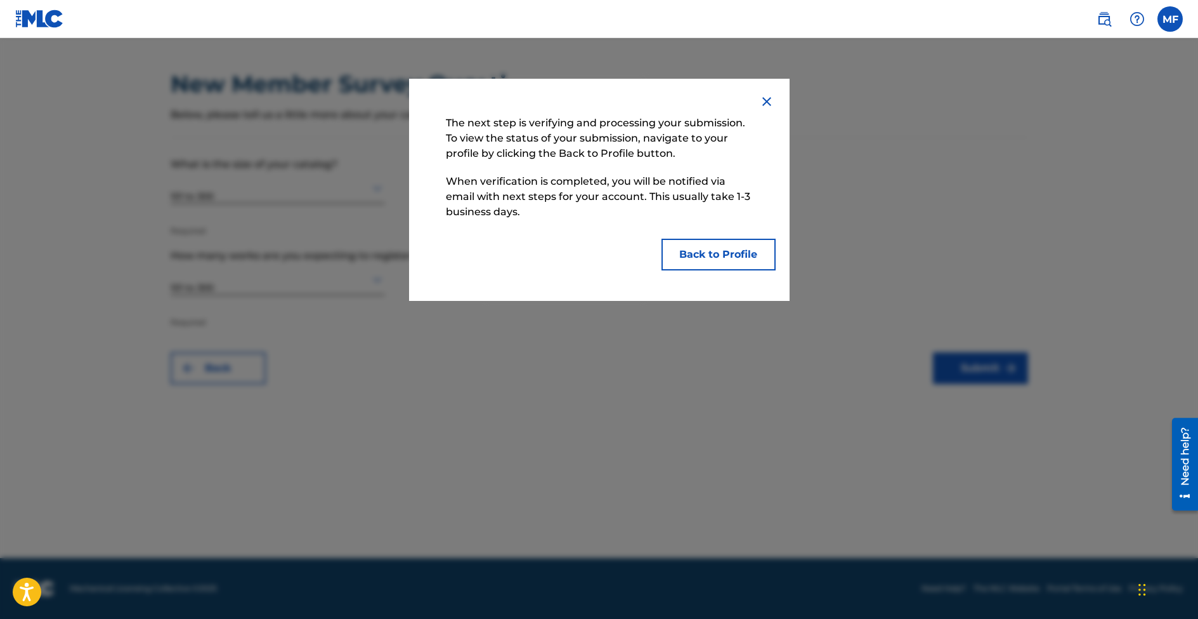
click at [705, 263] on button "Back to Profile" at bounding box center [719, 255] width 114 height 32
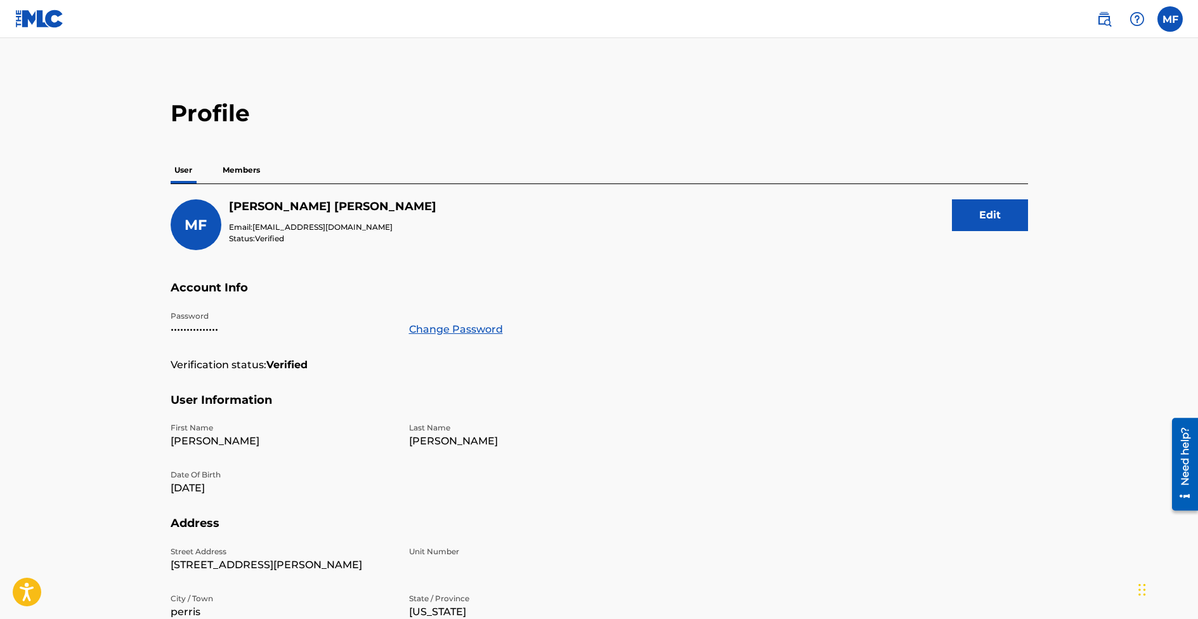
click at [236, 166] on p "Members" at bounding box center [241, 170] width 45 height 27
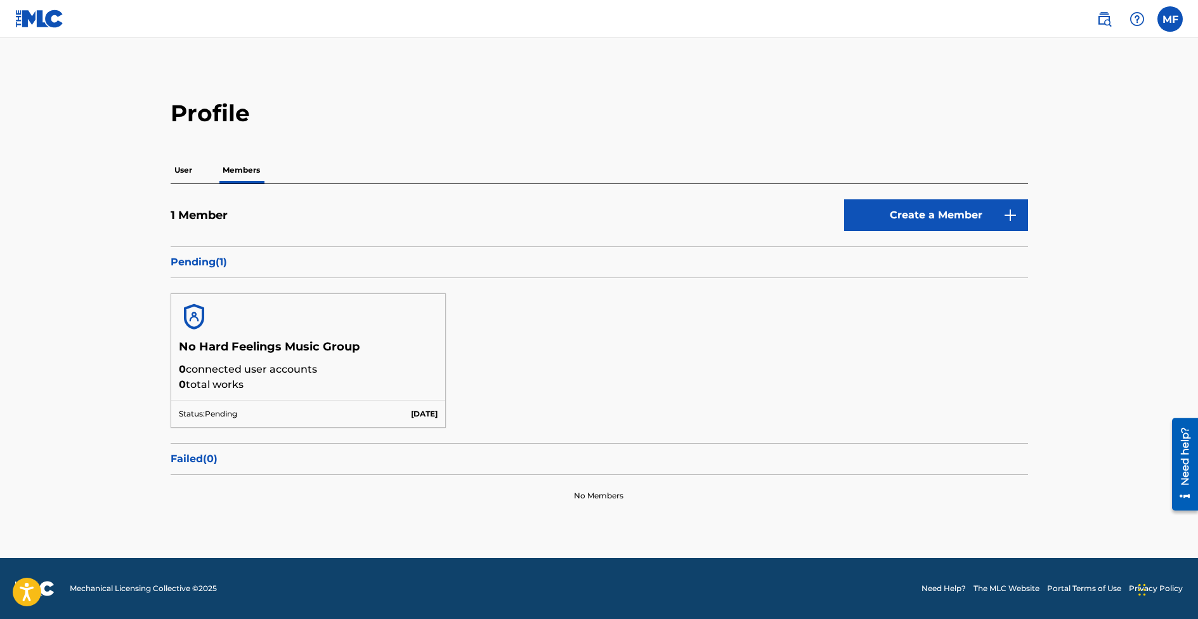
click at [186, 166] on p "User" at bounding box center [183, 170] width 25 height 27
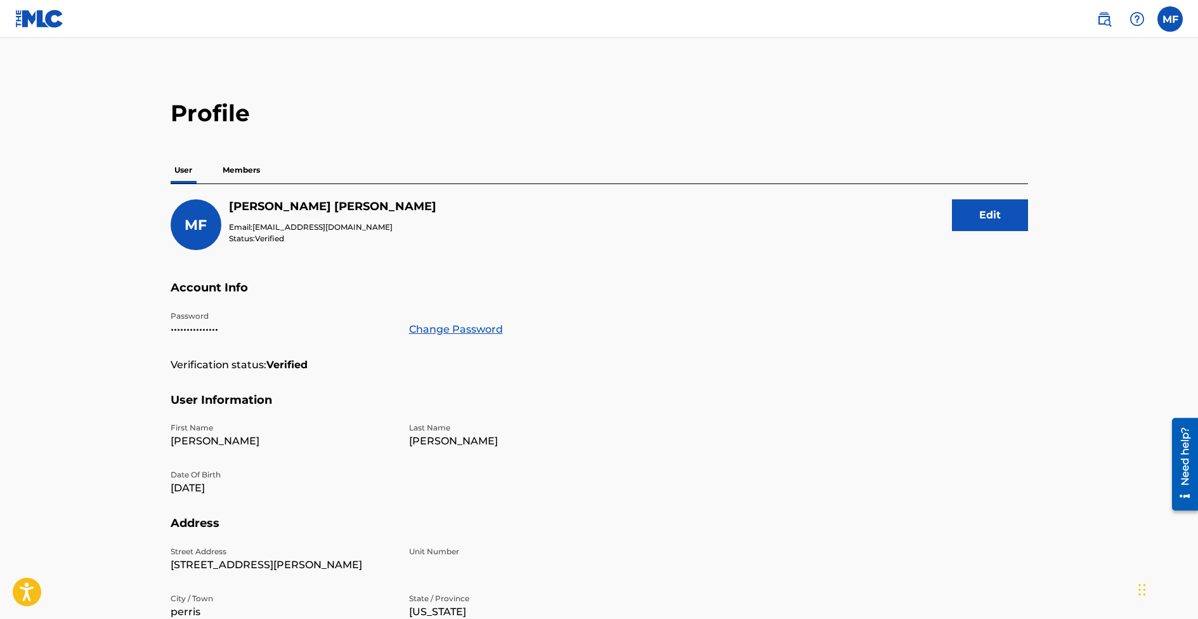
click at [52, 27] on img at bounding box center [39, 19] width 49 height 18
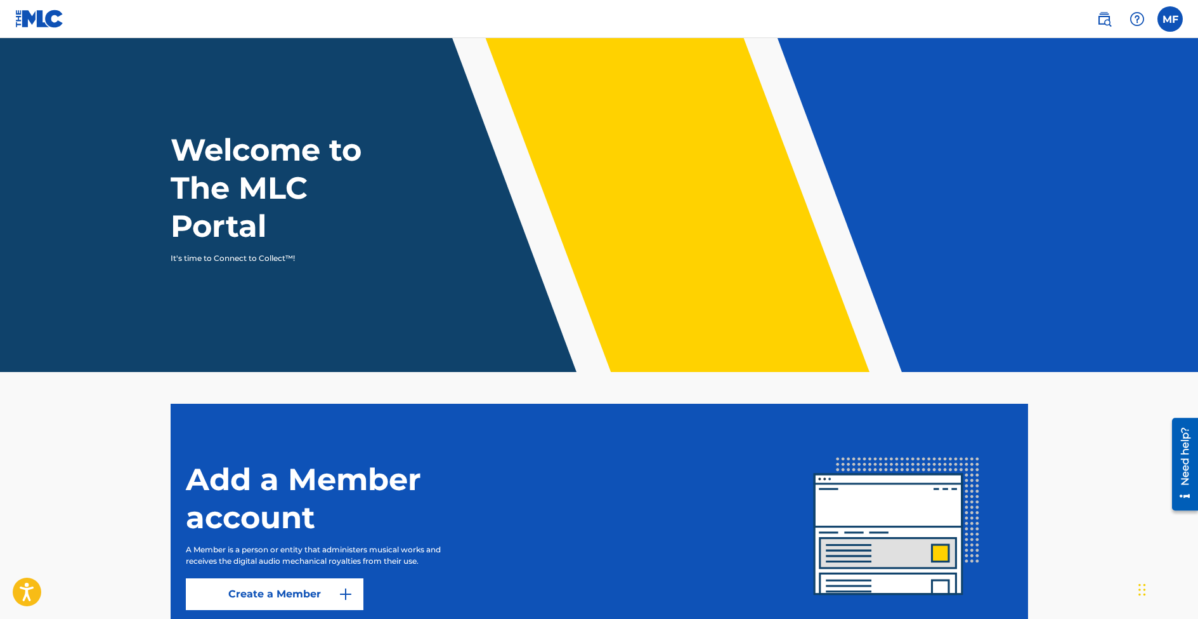
click at [338, 594] on img at bounding box center [345, 593] width 15 height 15
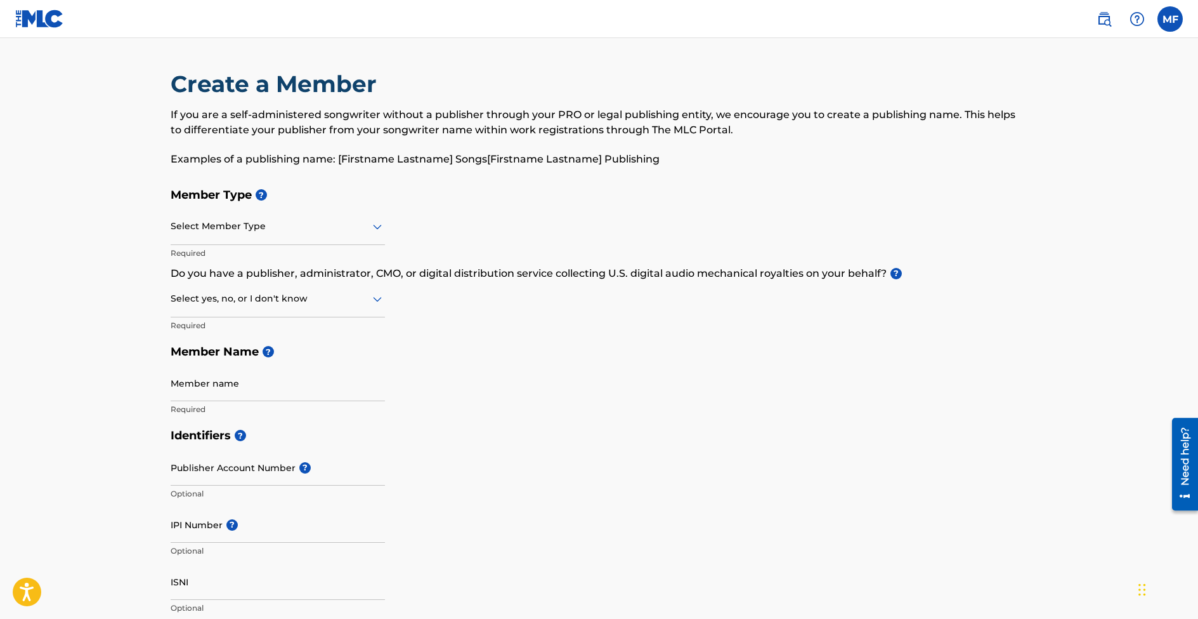
click at [30, 15] on img at bounding box center [39, 19] width 49 height 18
